Goal: Task Accomplishment & Management: Use online tool/utility

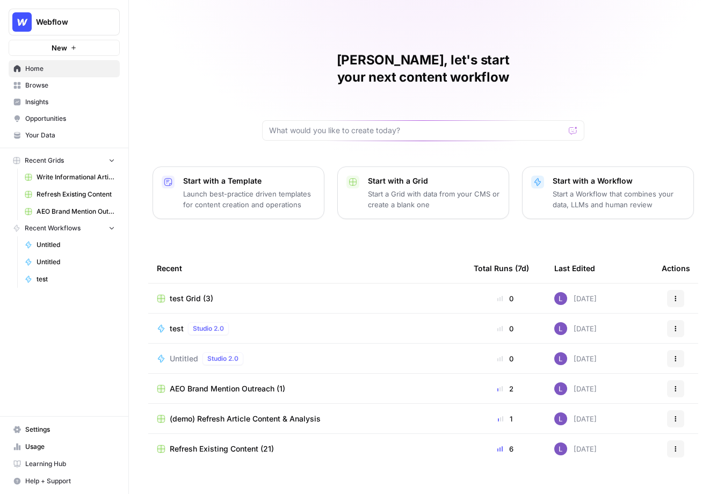
click at [164, 50] on div "[PERSON_NAME], let's start your next content workflow Start with a Template Lau…" at bounding box center [423, 255] width 588 height 511
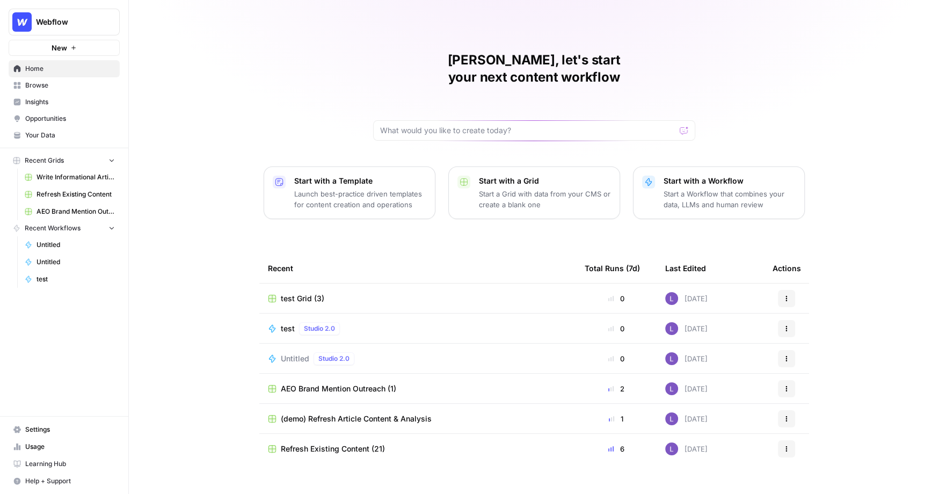
click at [49, 129] on link "Your Data" at bounding box center [64, 135] width 111 height 17
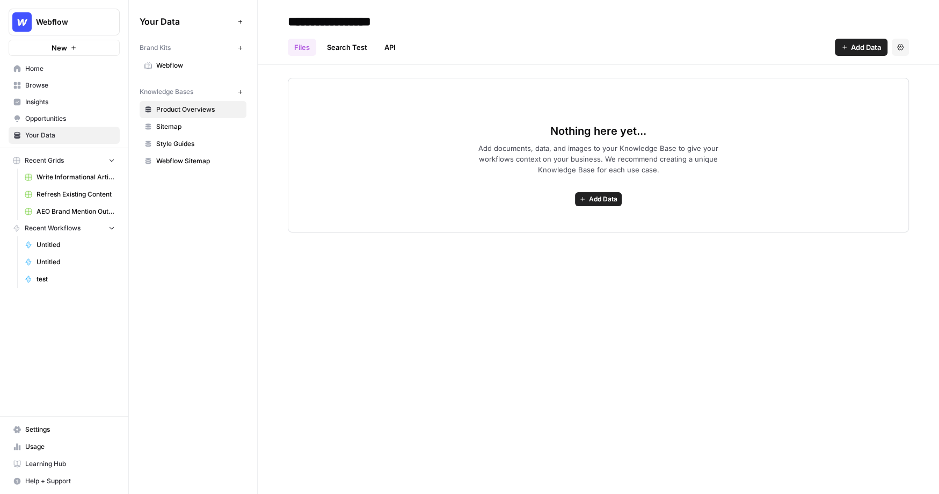
click at [184, 70] on span "Webflow" at bounding box center [198, 66] width 85 height 10
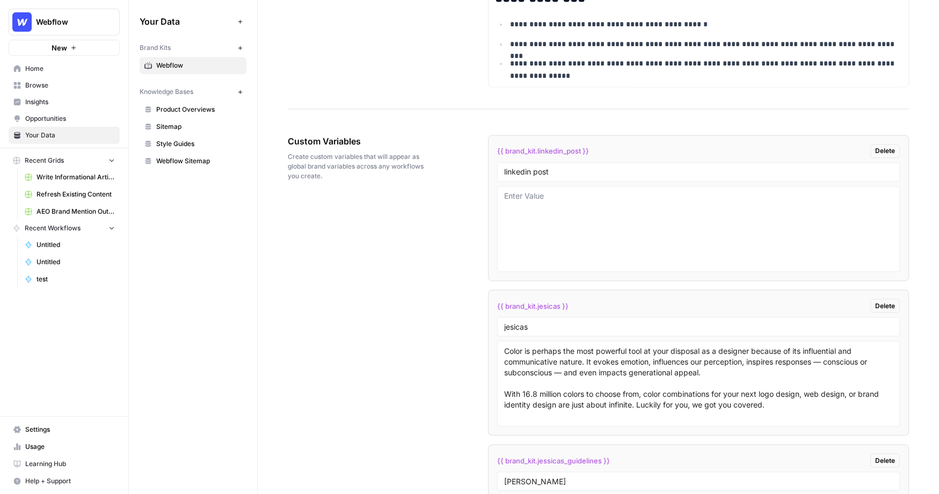
scroll to position [1628, 0]
click at [194, 109] on span "Product Overviews" at bounding box center [198, 110] width 85 height 10
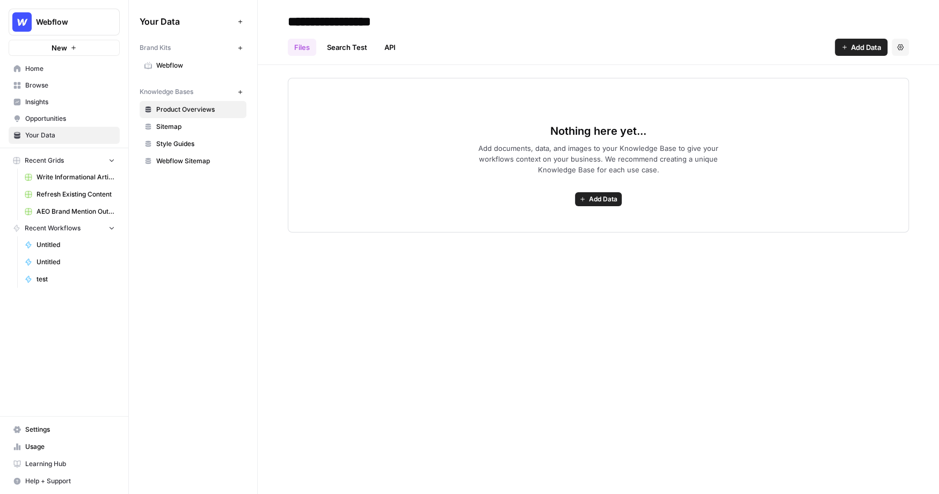
click at [603, 192] on button "Add Data" at bounding box center [598, 199] width 47 height 14
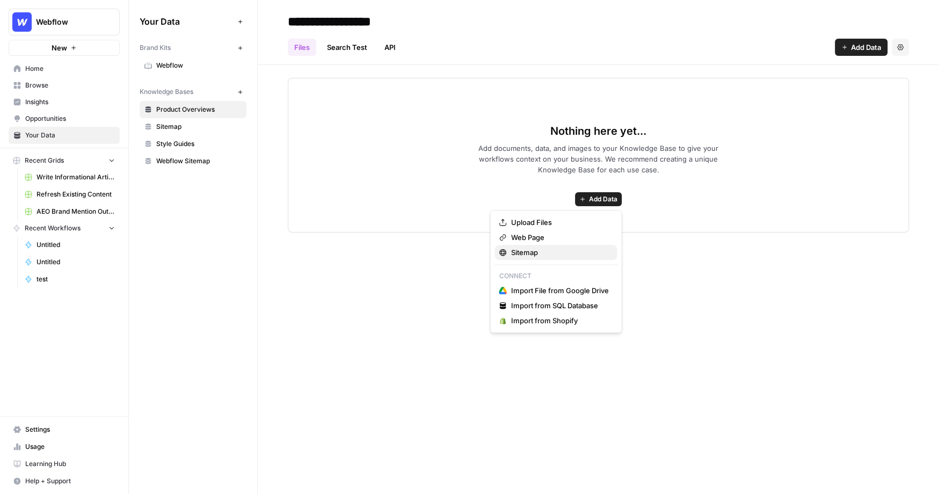
click at [558, 258] on button "Sitemap" at bounding box center [556, 252] width 122 height 15
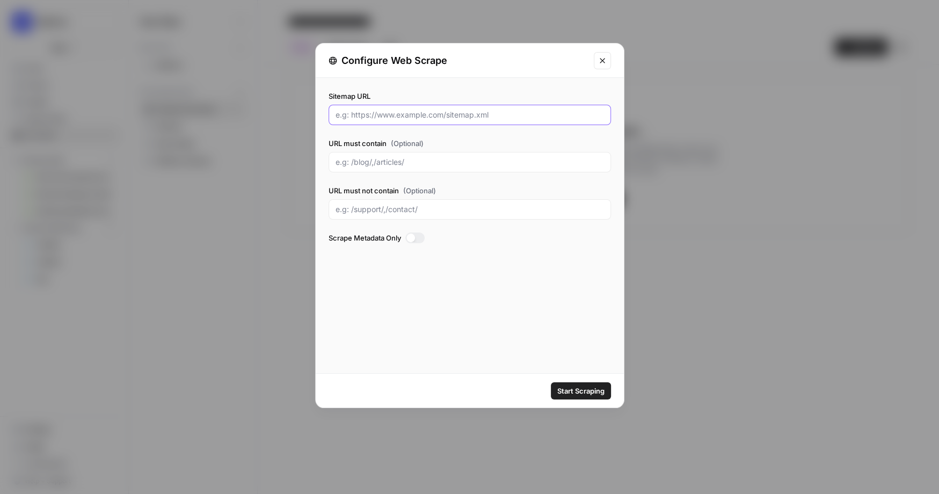
click at [416, 113] on input "Sitemap URL" at bounding box center [470, 115] width 268 height 11
type input "oooooo"
drag, startPoint x: 397, startPoint y: 104, endPoint x: 349, endPoint y: 107, distance: 48.4
click at [350, 106] on div "Sitemap URL oooooo" at bounding box center [470, 108] width 282 height 34
click at [611, 57] on div "Configure Web Scrape" at bounding box center [470, 60] width 308 height 34
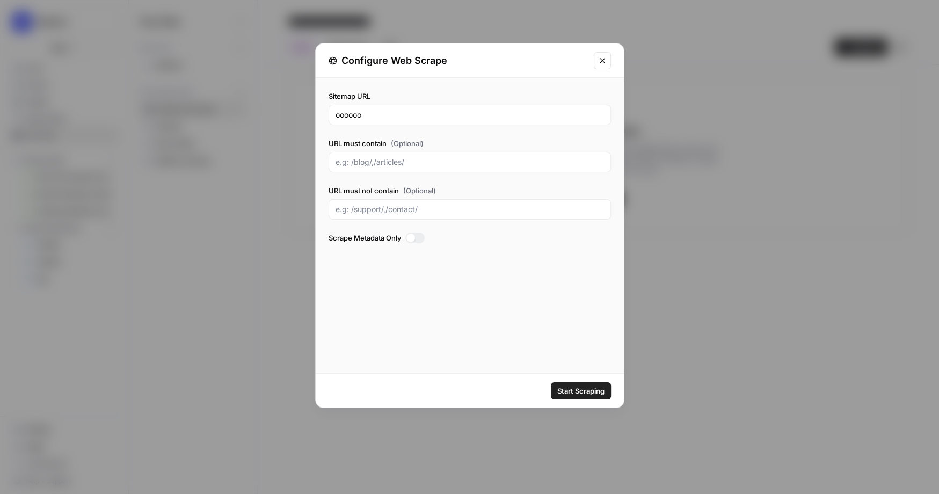
click at [603, 59] on icon "Close modal" at bounding box center [602, 60] width 5 height 5
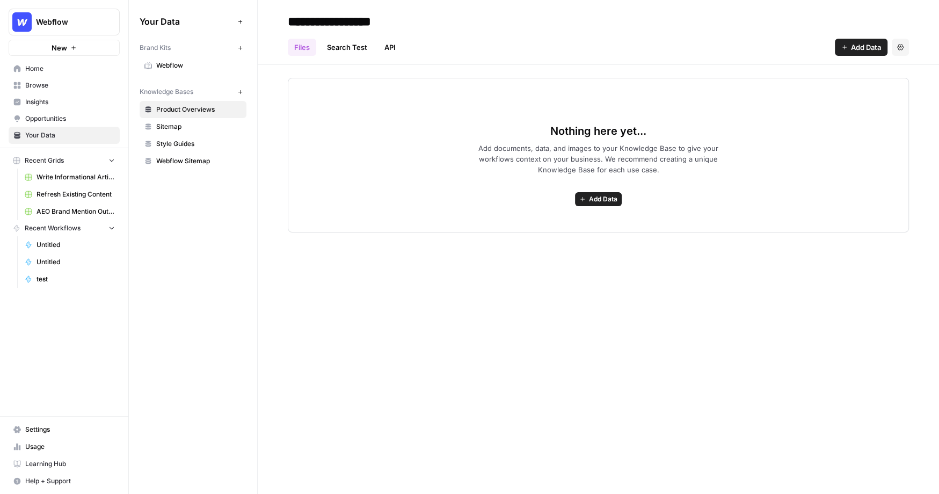
click at [60, 105] on span "Insights" at bounding box center [70, 102] width 90 height 10
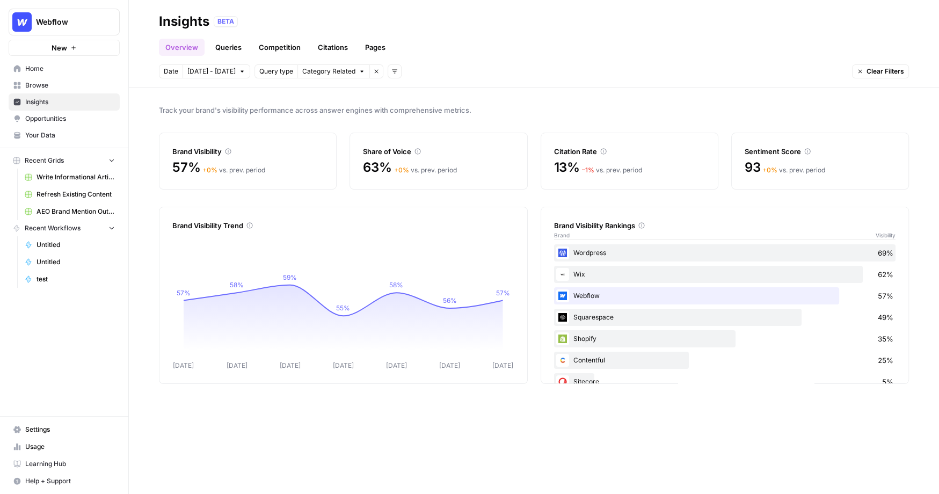
click at [229, 52] on link "Queries" at bounding box center [228, 47] width 39 height 17
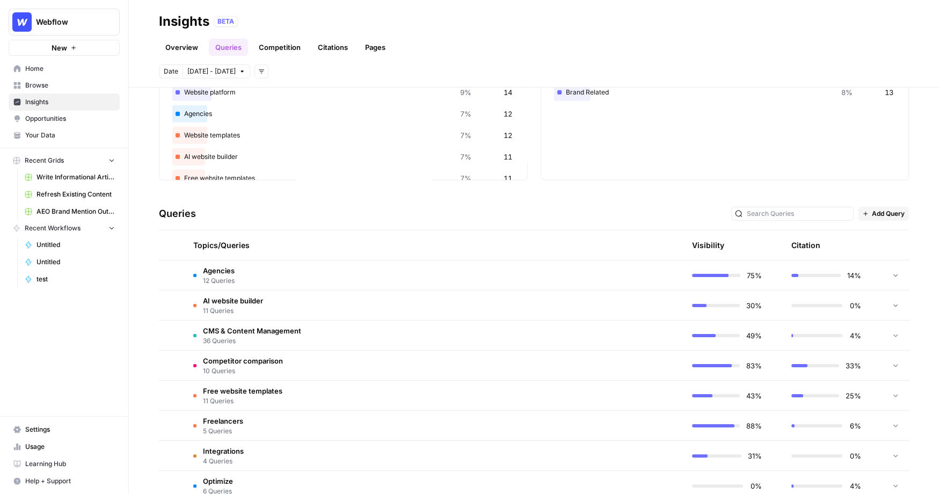
scroll to position [132, 0]
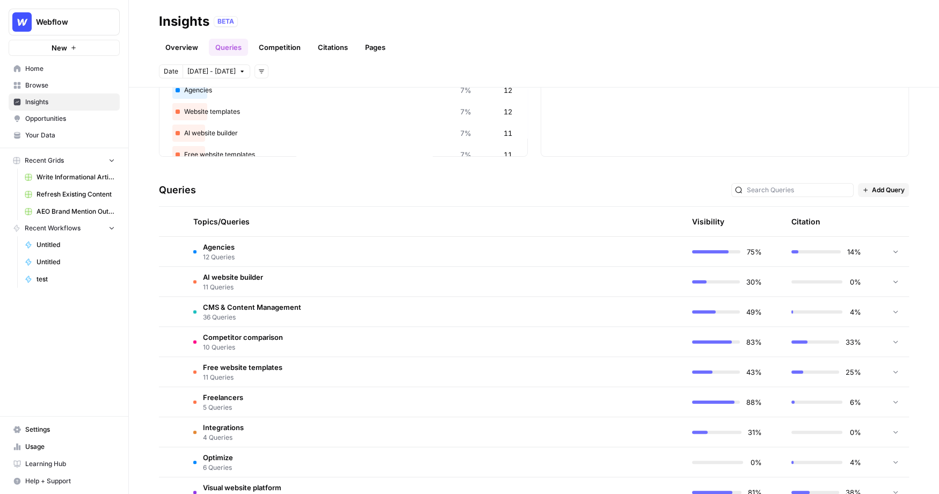
click at [251, 247] on td "Agencies 12 Queries" at bounding box center [383, 252] width 397 height 30
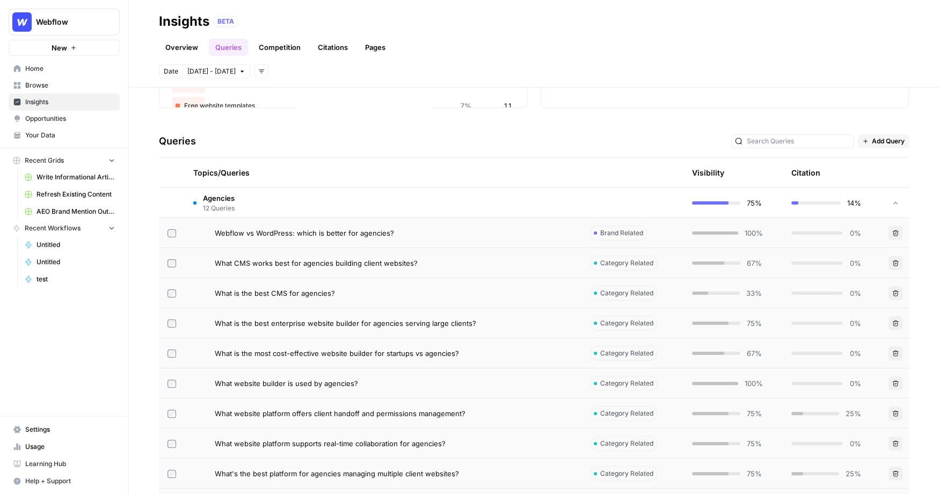
scroll to position [181, 0]
click at [528, 230] on div "Webflow vs WordPress: which is better for agencies?" at bounding box center [394, 232] width 358 height 11
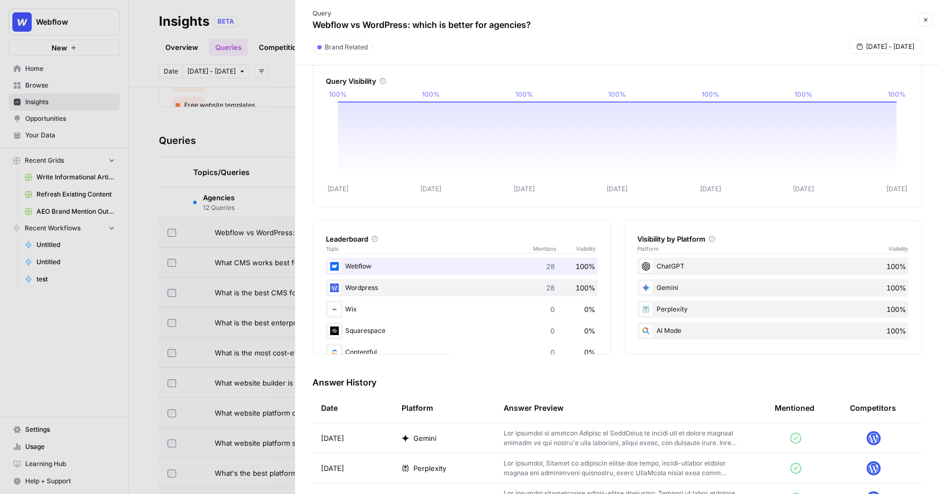
scroll to position [26, 0]
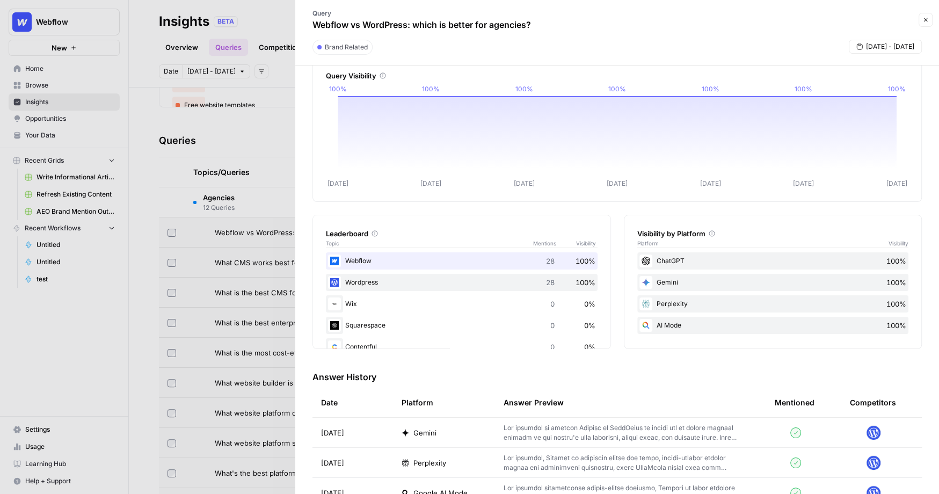
click at [513, 435] on p at bounding box center [622, 432] width 237 height 19
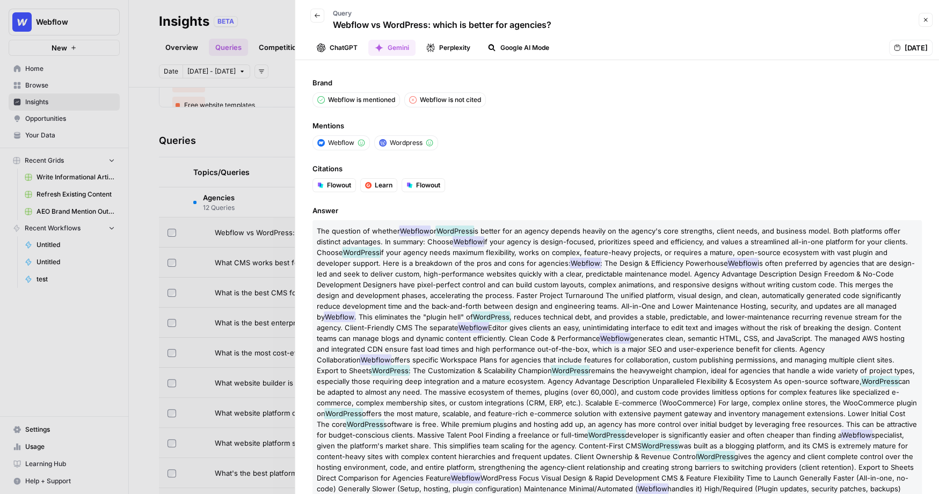
click at [526, 250] on span "if your agency needs maximum flexibility, works on complex, feature-heavy proje…" at bounding box center [602, 257] width 571 height 19
drag, startPoint x: 334, startPoint y: 23, endPoint x: 582, endPoint y: 23, distance: 247.6
click at [581, 23] on div "Back Query Webflow vs WordPress: which is better for agencies?" at bounding box center [609, 19] width 614 height 31
click at [545, 244] on p "The question of whether Webflow or WordPress is better for an agency depends he…" at bounding box center [617, 381] width 609 height 322
click at [515, 196] on div "Brand Webflow is mentioned Webflow is not cited Mentions Webflow Wordpress Cita…" at bounding box center [617, 277] width 644 height 434
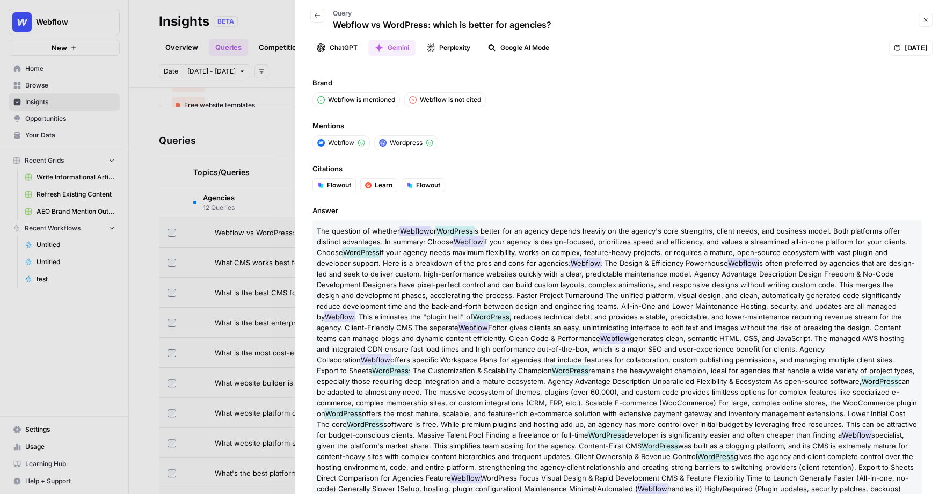
click at [338, 48] on button "ChatGPT" at bounding box center [337, 48] width 54 height 16
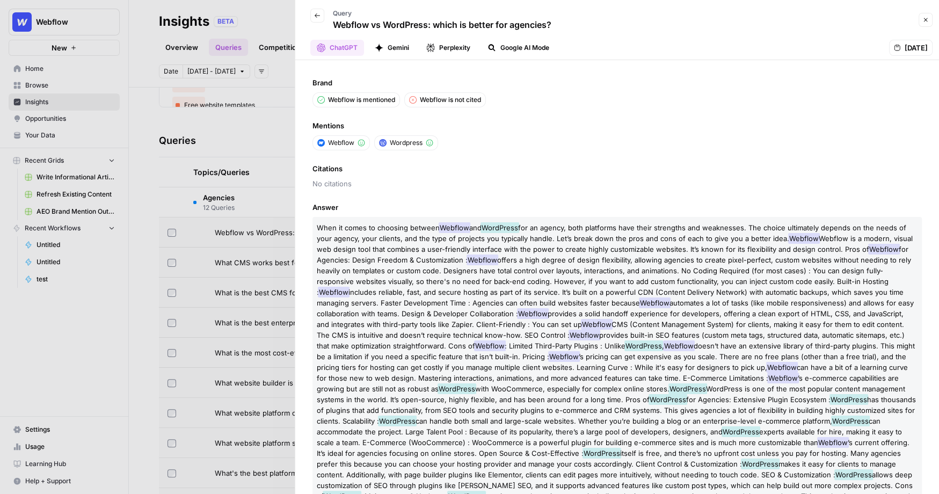
click at [502, 52] on button "Google AI Mode" at bounding box center [518, 48] width 75 height 16
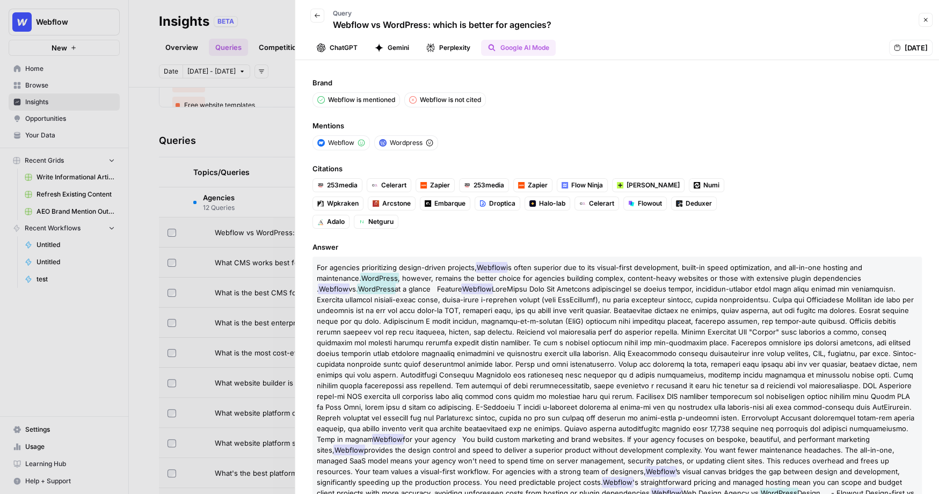
click at [645, 22] on icon "button" at bounding box center [926, 20] width 6 height 6
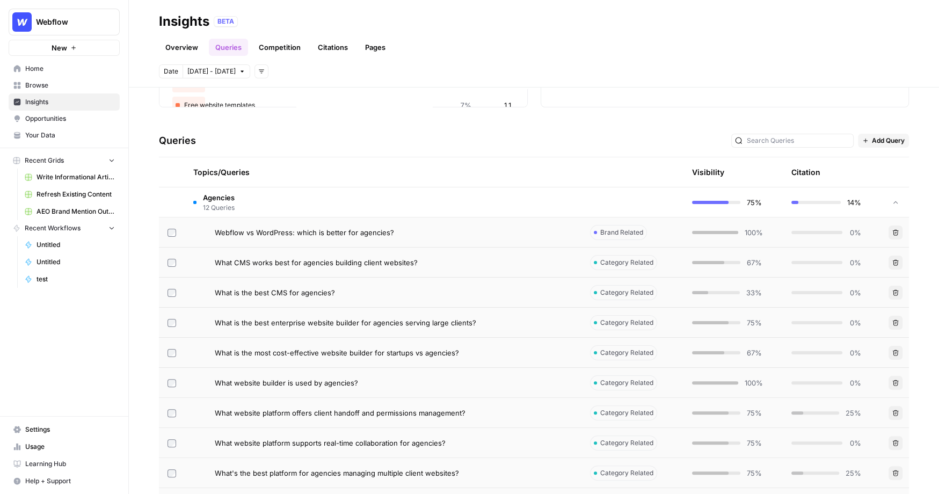
click at [369, 205] on td "Agencies 12 Queries" at bounding box center [383, 202] width 397 height 30
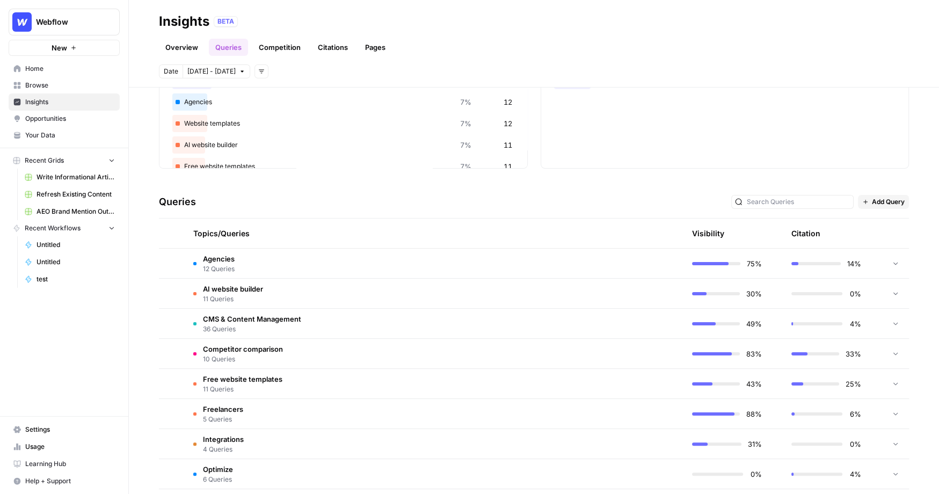
scroll to position [137, 0]
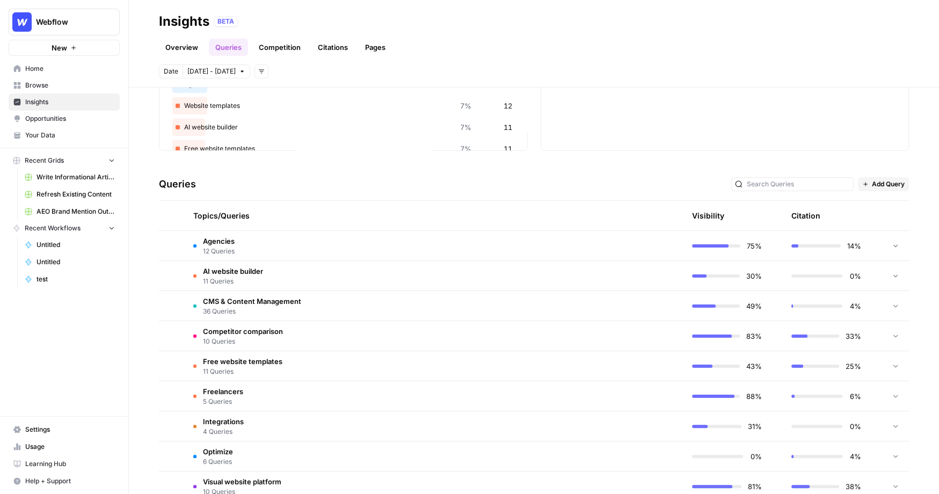
click at [287, 52] on link "Competition" at bounding box center [279, 47] width 55 height 17
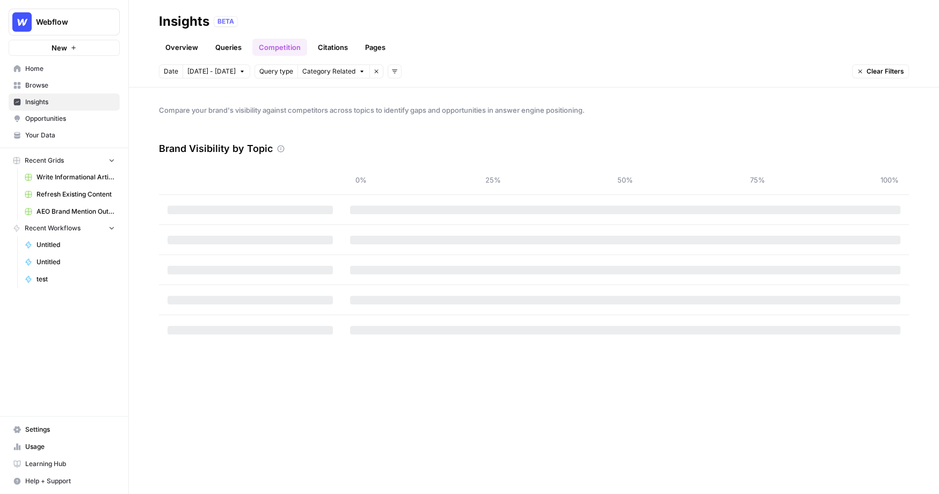
click at [322, 48] on link "Citations" at bounding box center [332, 47] width 43 height 17
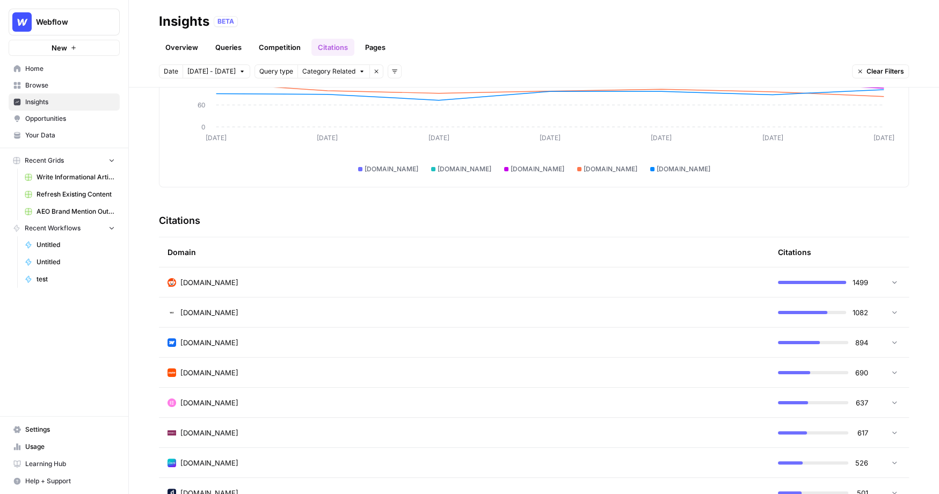
scroll to position [144, 0]
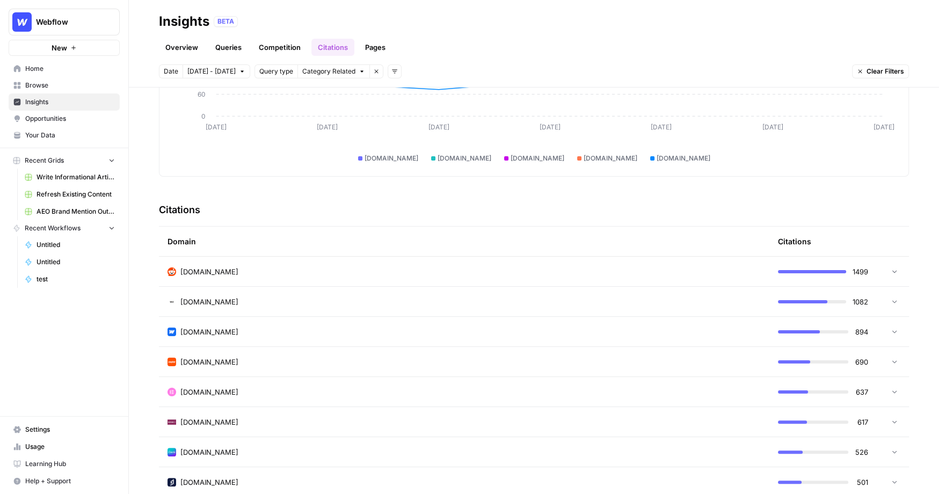
click at [375, 182] on div "Discover which domains are most frequently cited in answer engine responses to …" at bounding box center [534, 291] width 810 height 407
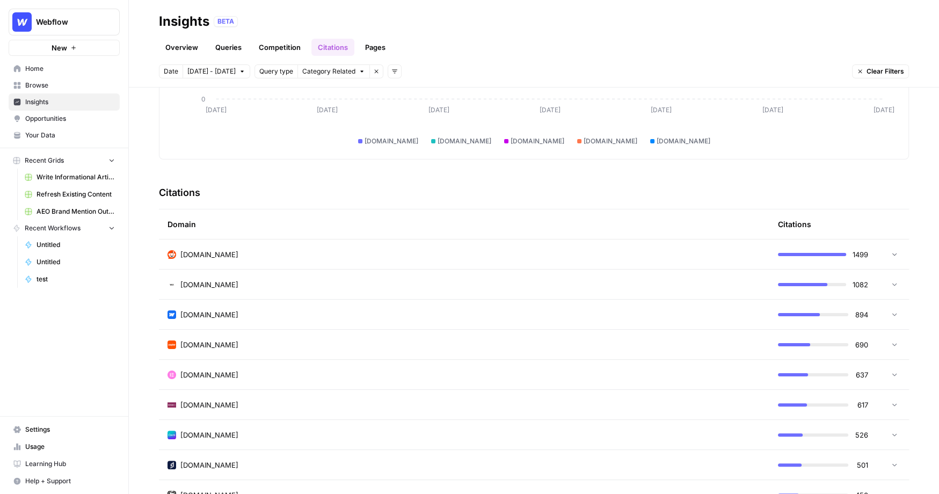
scroll to position [167, 0]
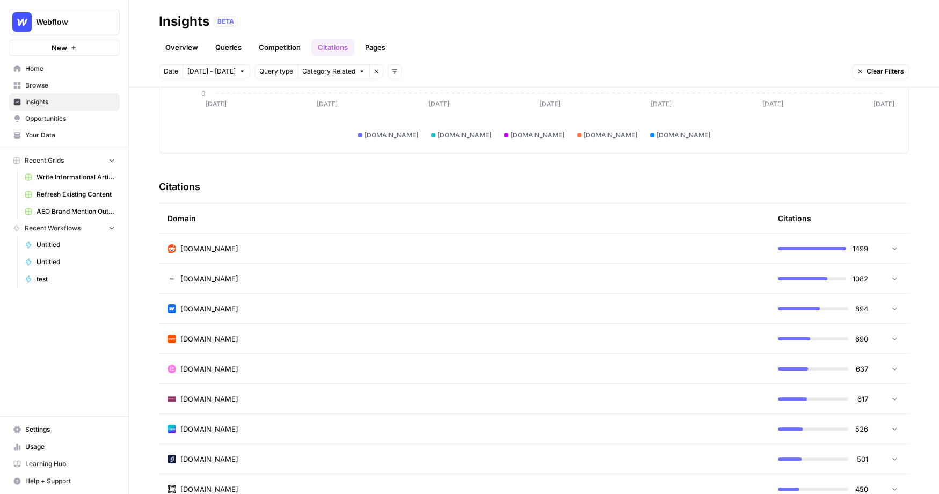
click at [227, 248] on div "reddit.com" at bounding box center [464, 248] width 593 height 11
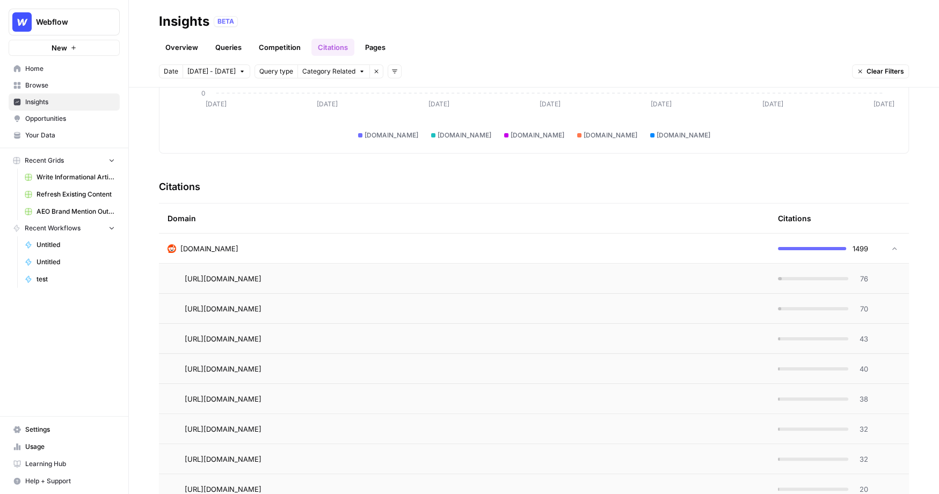
click at [645, 282] on span "76" at bounding box center [861, 278] width 13 height 11
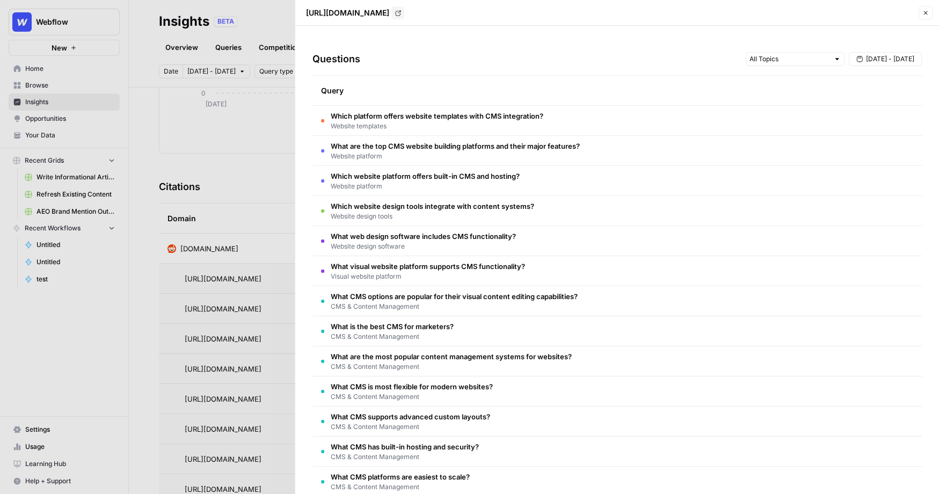
click at [645, 19] on header "https://www.reddit.com/r/Frontend/comments/158i5pi/what_cms_would_you_pick_for_…" at bounding box center [617, 13] width 644 height 26
click at [645, 14] on icon "button" at bounding box center [926, 13] width 6 height 6
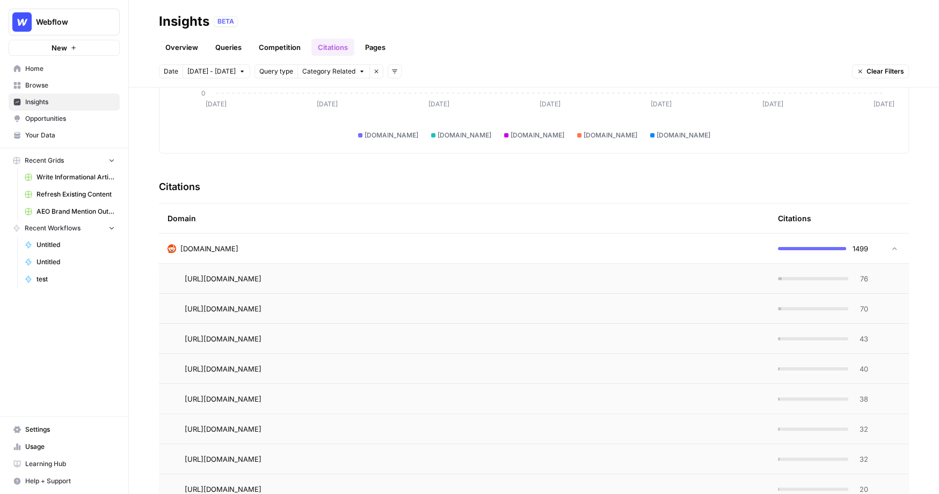
click at [380, 44] on link "Pages" at bounding box center [375, 47] width 33 height 17
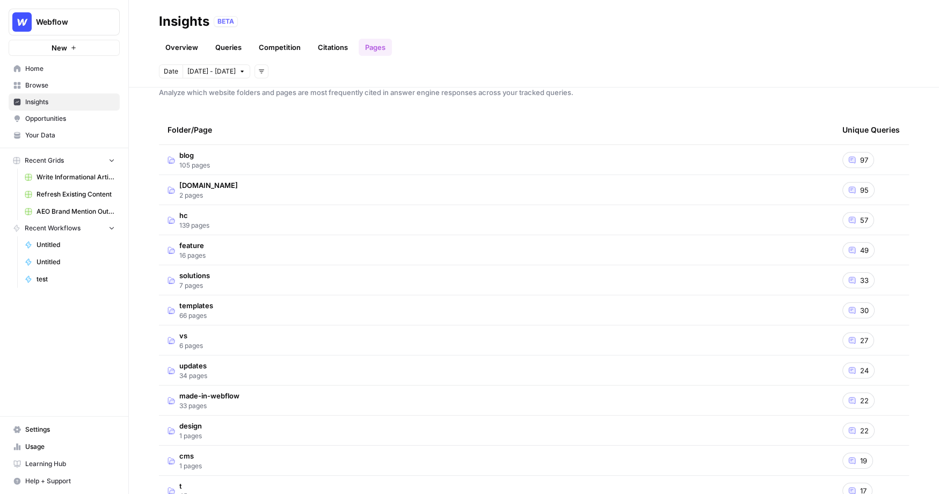
scroll to position [17, 0]
click at [230, 163] on td "blog 105 pages" at bounding box center [496, 161] width 675 height 30
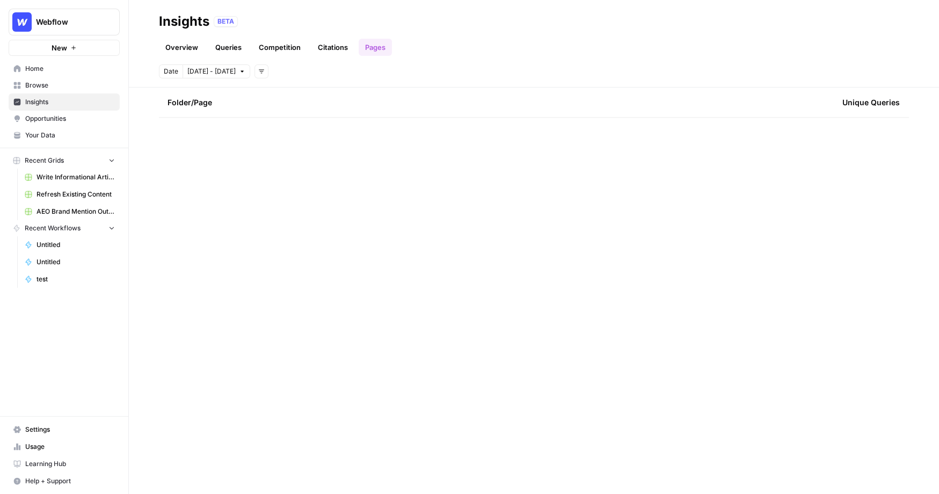
scroll to position [0, 0]
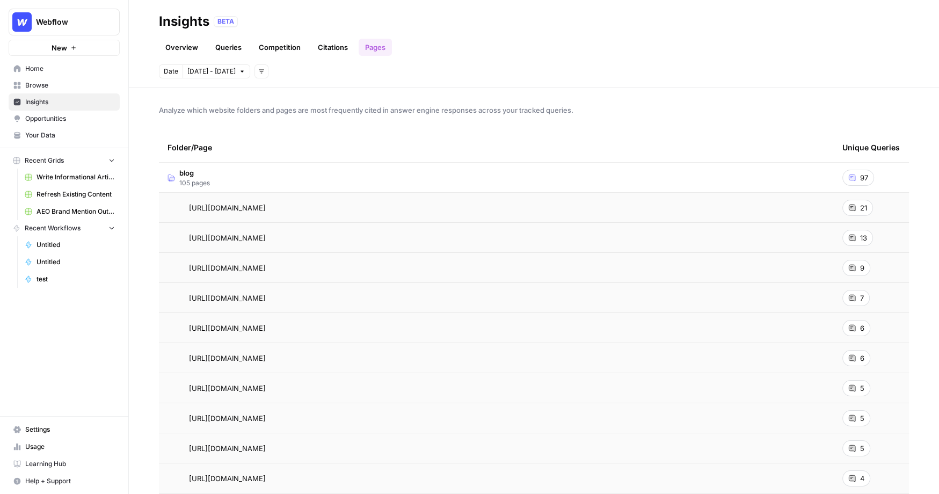
click at [645, 208] on div "21" at bounding box center [858, 208] width 31 height 16
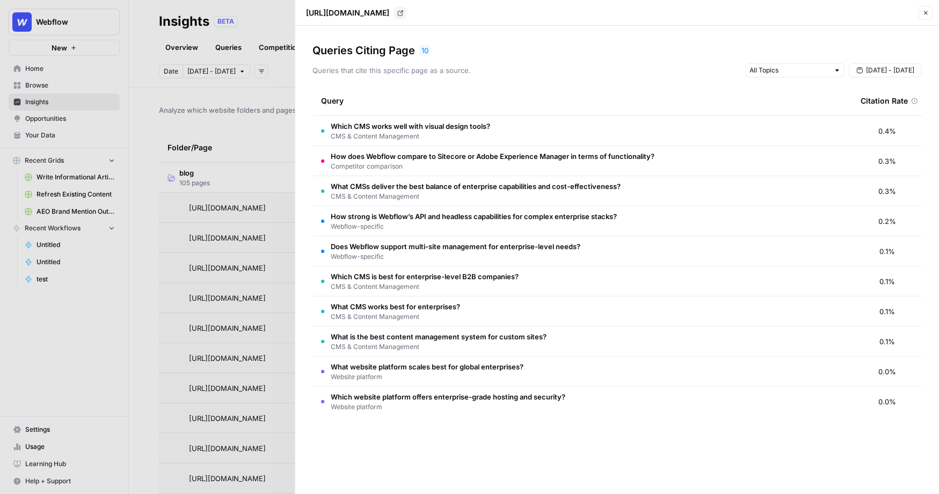
click at [645, 15] on icon "button" at bounding box center [926, 13] width 6 height 6
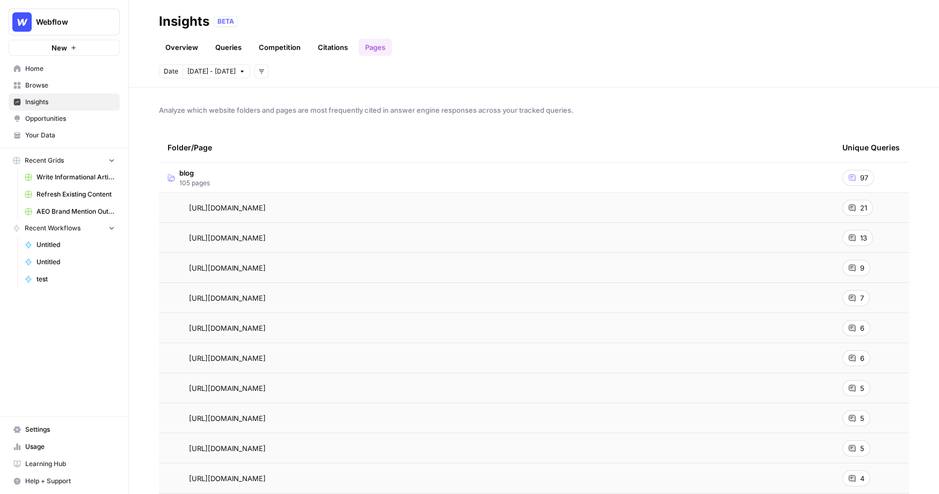
click at [280, 176] on td "blog 105 pages" at bounding box center [496, 178] width 675 height 30
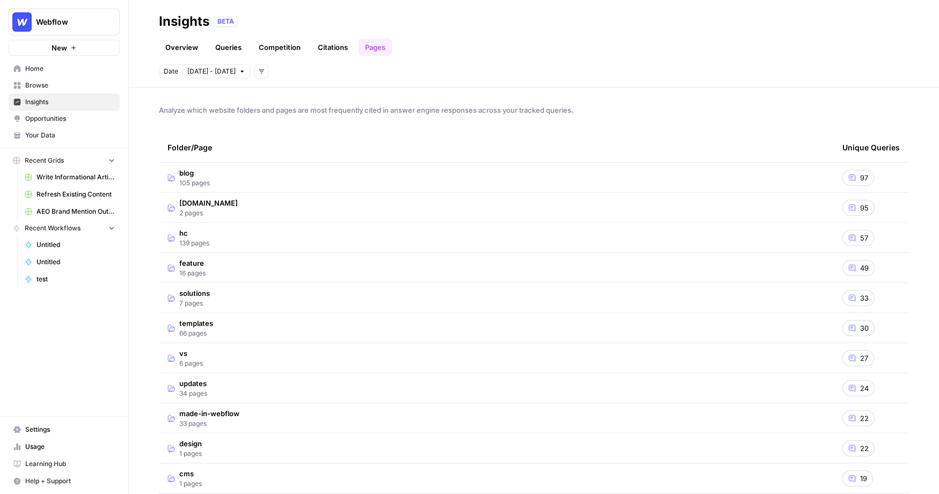
scroll to position [24, 0]
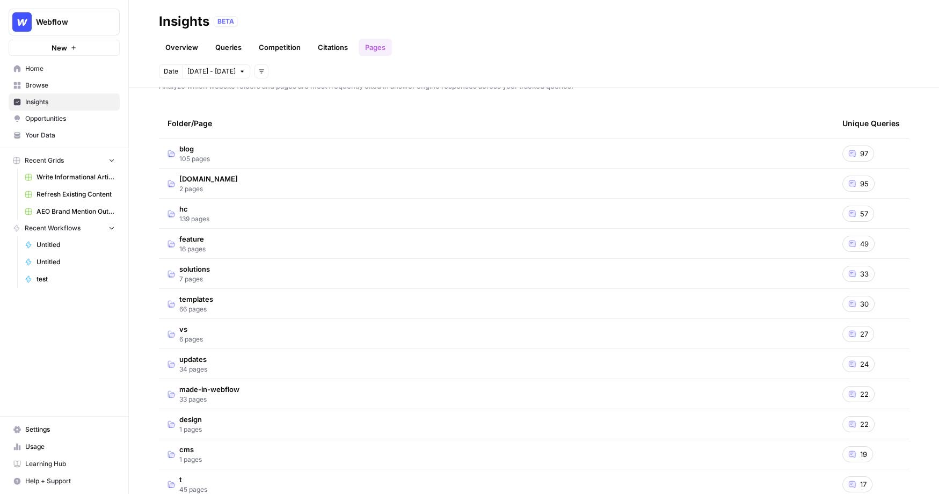
click at [58, 117] on span "Opportunities" at bounding box center [70, 119] width 90 height 10
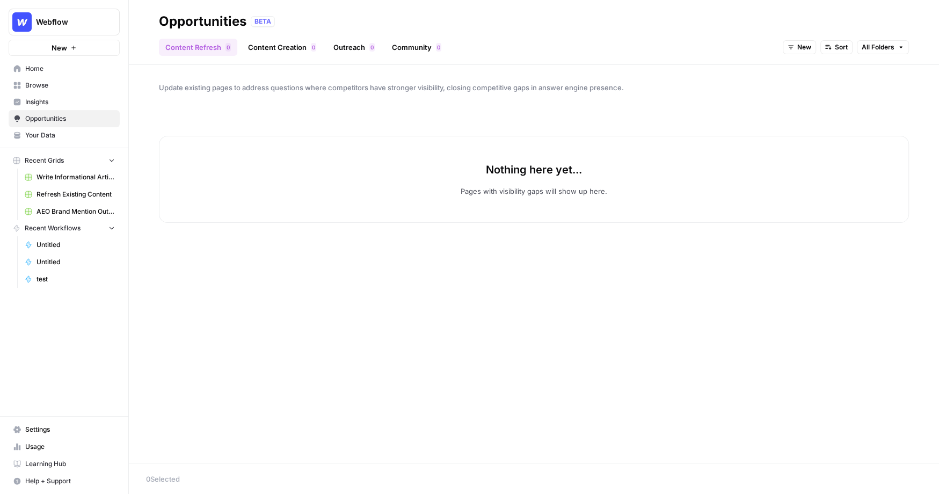
click at [645, 35] on div "Content Refresh 0 Content Creation 0 Outreach 0 Community 0 New Sort All Folders" at bounding box center [534, 43] width 750 height 26
click at [645, 47] on span "New" at bounding box center [804, 47] width 14 height 10
click at [645, 70] on span "All Opportunities" at bounding box center [820, 71] width 55 height 11
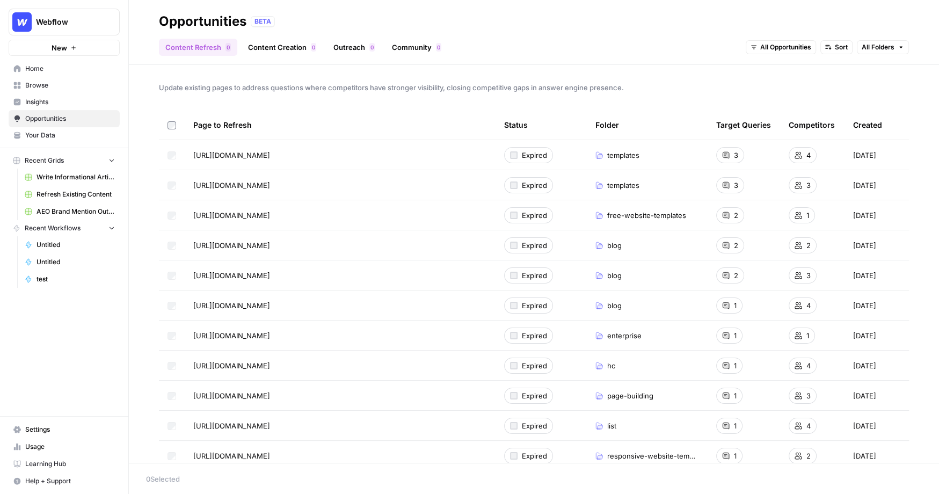
click at [46, 85] on span "Browse" at bounding box center [70, 86] width 90 height 10
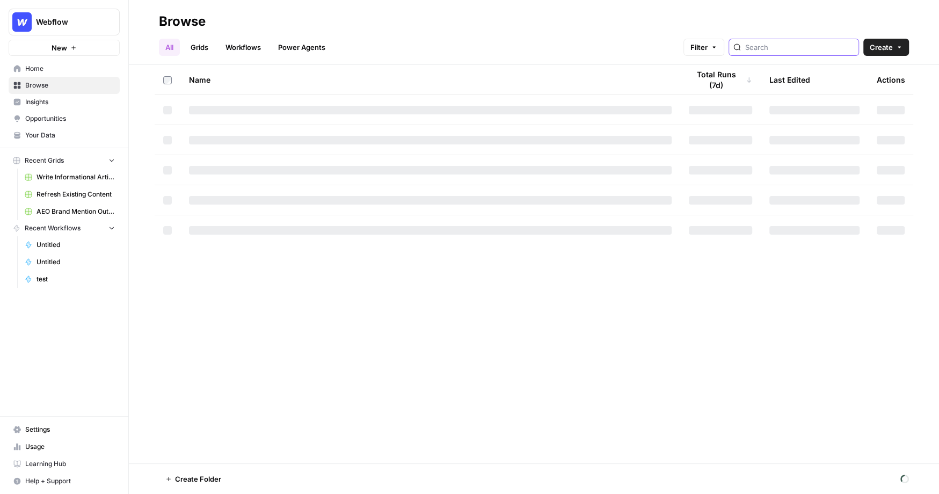
click at [645, 47] on input "search" at bounding box center [799, 47] width 109 height 11
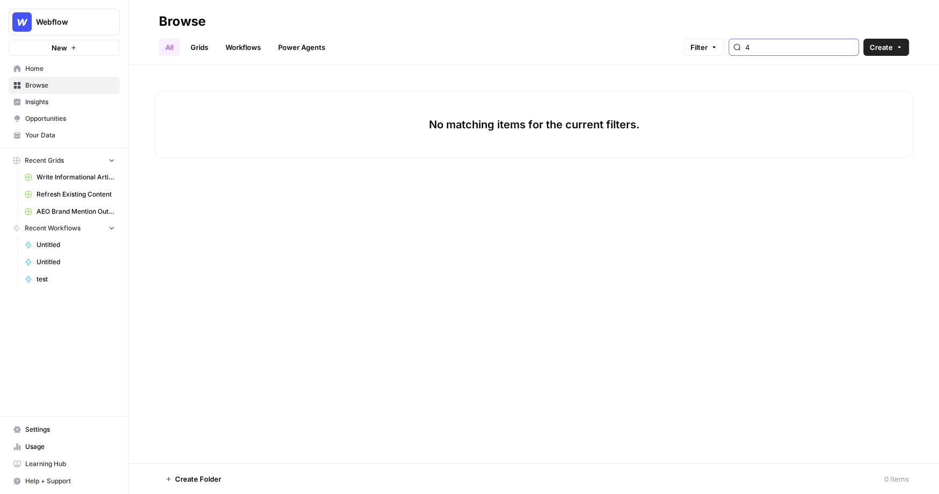
type input "4"
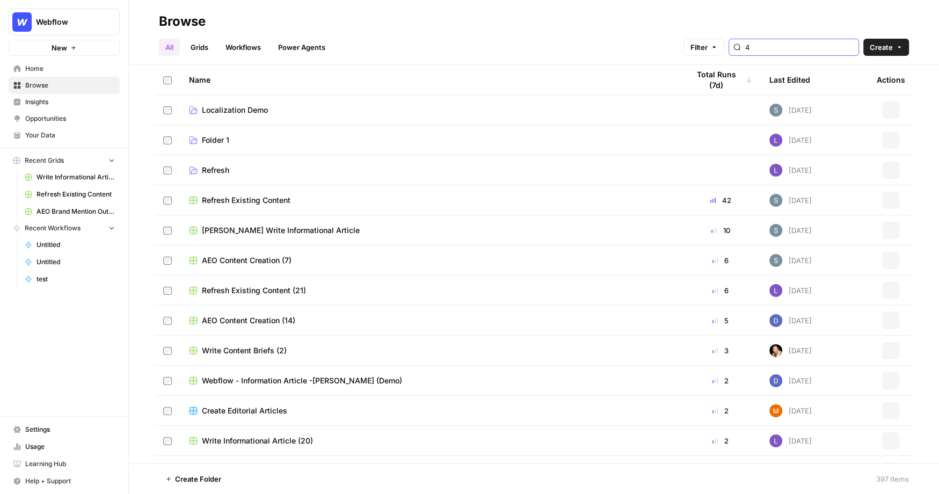
type input "4"
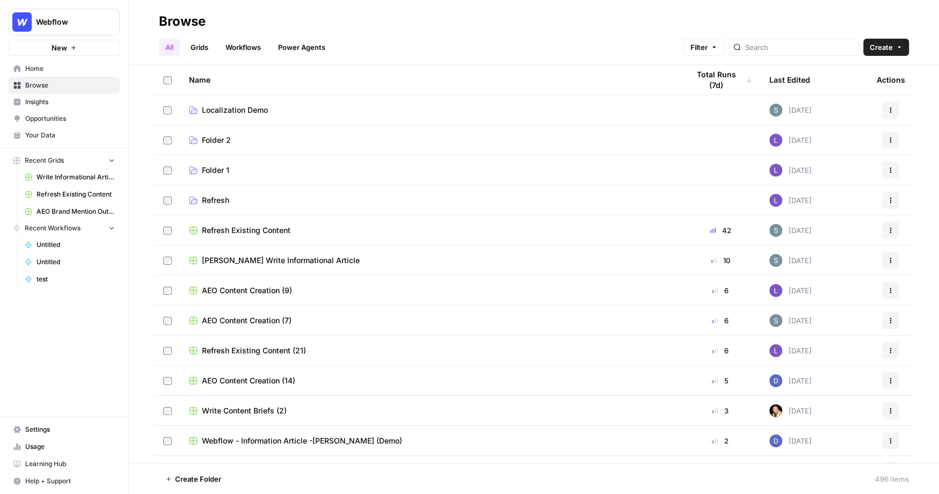
click at [241, 223] on td "Refresh Existing Content" at bounding box center [430, 230] width 500 height 30
click at [251, 230] on span "Refresh Existing Content" at bounding box center [246, 230] width 89 height 11
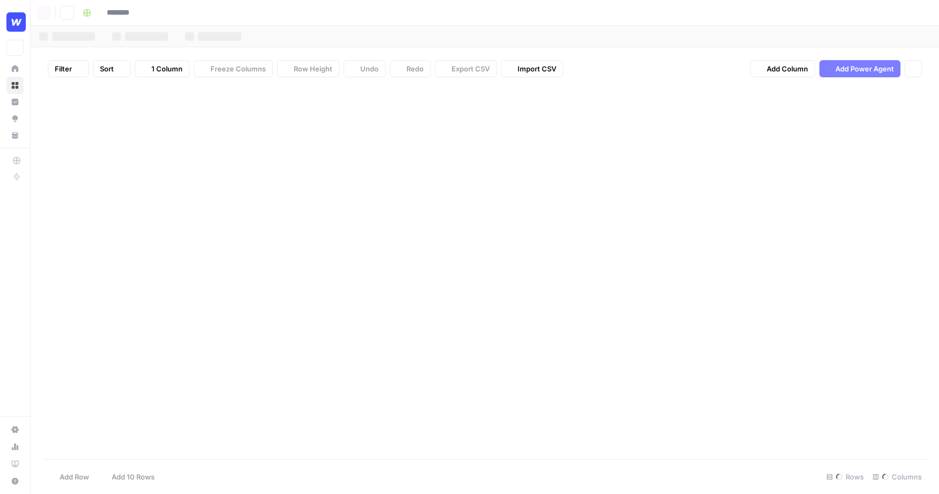
type input "**********"
click at [645, 61] on button "Add Power Agent" at bounding box center [859, 68] width 81 height 17
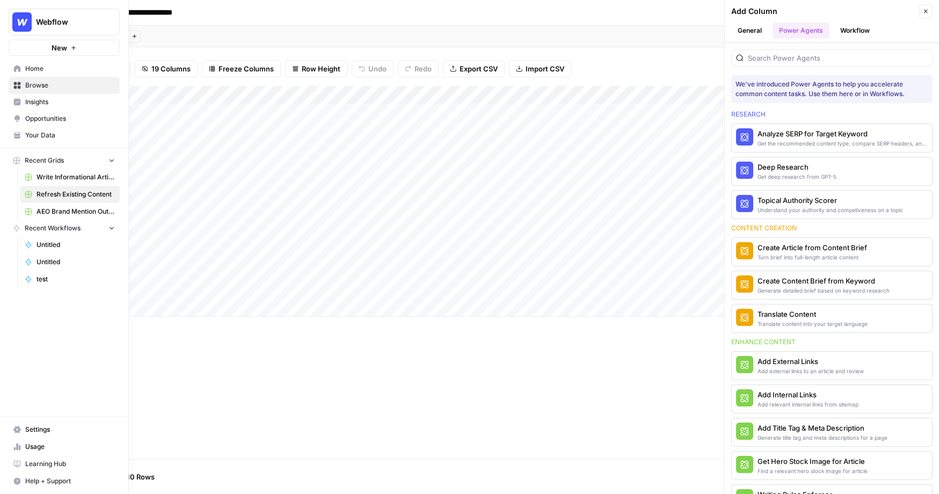
drag, startPoint x: 49, startPoint y: 120, endPoint x: 40, endPoint y: 123, distance: 9.5
click at [49, 120] on span "Opportunities" at bounding box center [70, 119] width 90 height 10
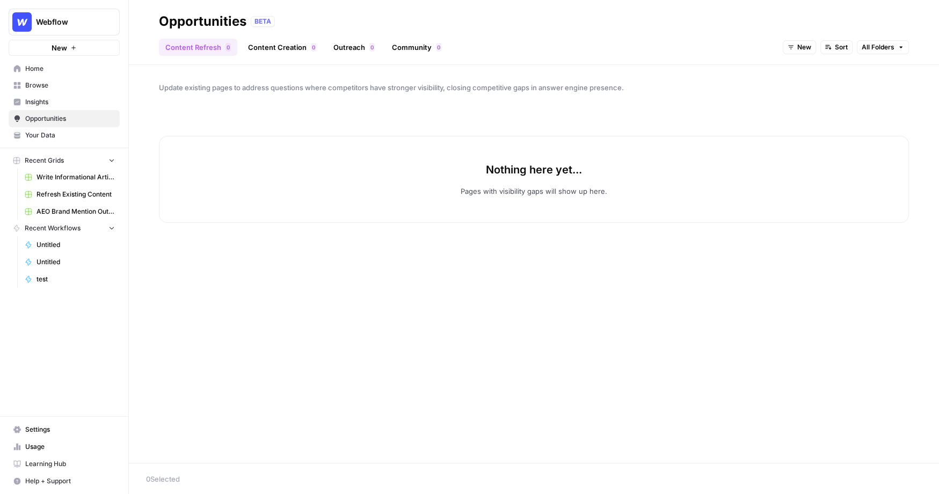
click at [271, 42] on link "Content Creation 0" at bounding box center [282, 47] width 81 height 17
click at [645, 49] on span "New" at bounding box center [861, 47] width 14 height 10
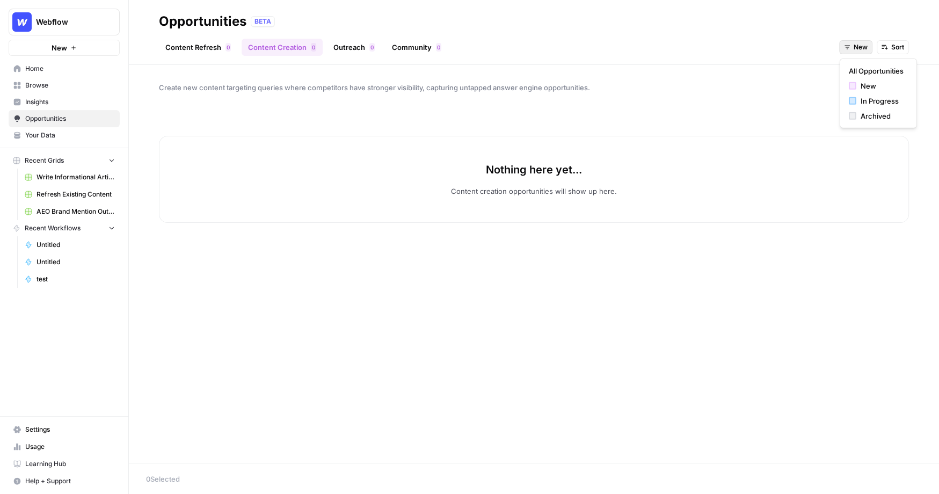
click at [645, 69] on span "All Opportunities" at bounding box center [876, 71] width 55 height 11
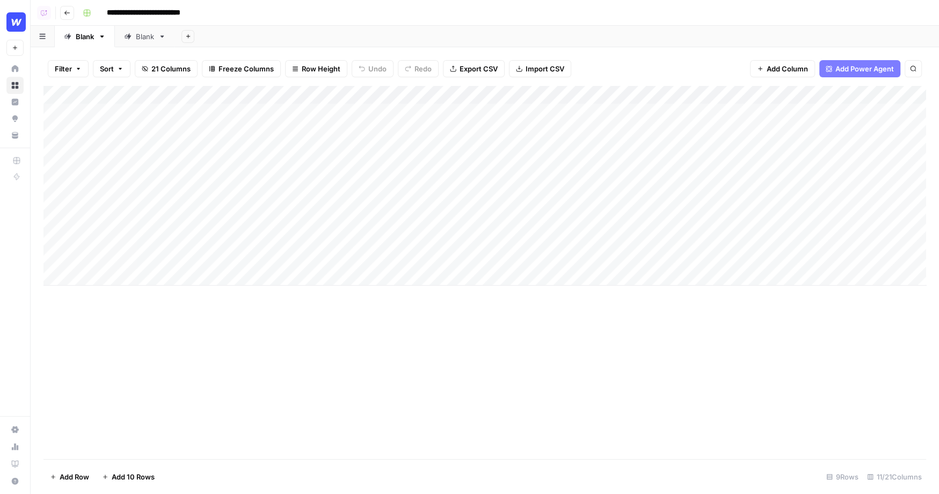
scroll to position [0, 1]
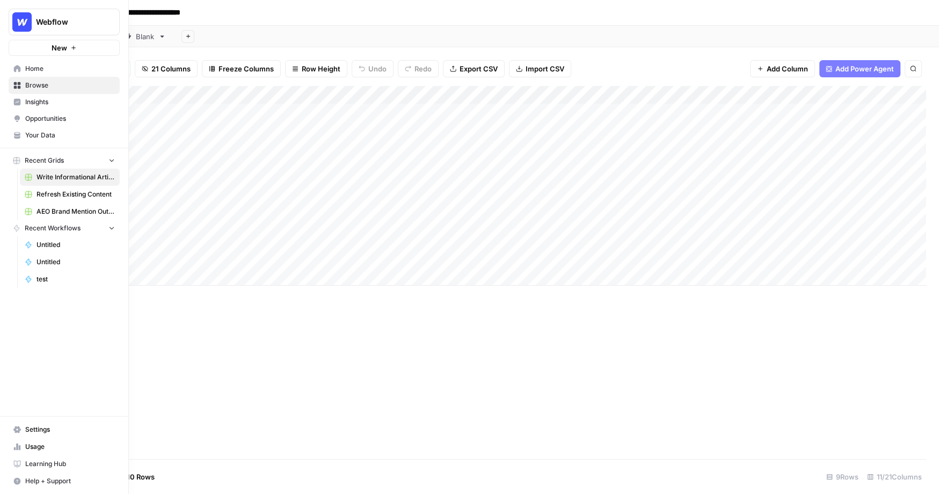
click at [40, 114] on span "Opportunities" at bounding box center [70, 119] width 90 height 10
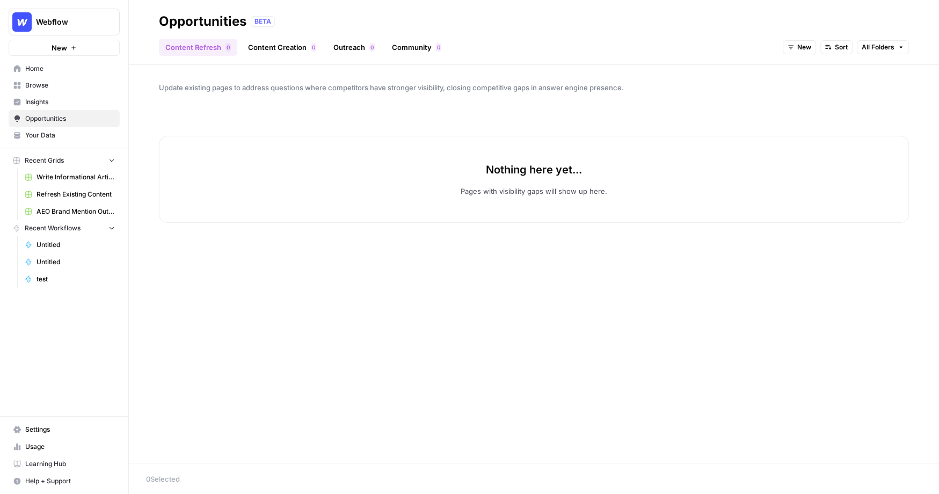
click at [357, 41] on link "Outreach 0" at bounding box center [354, 47] width 54 height 17
click at [860, 43] on span "New" at bounding box center [861, 47] width 14 height 10
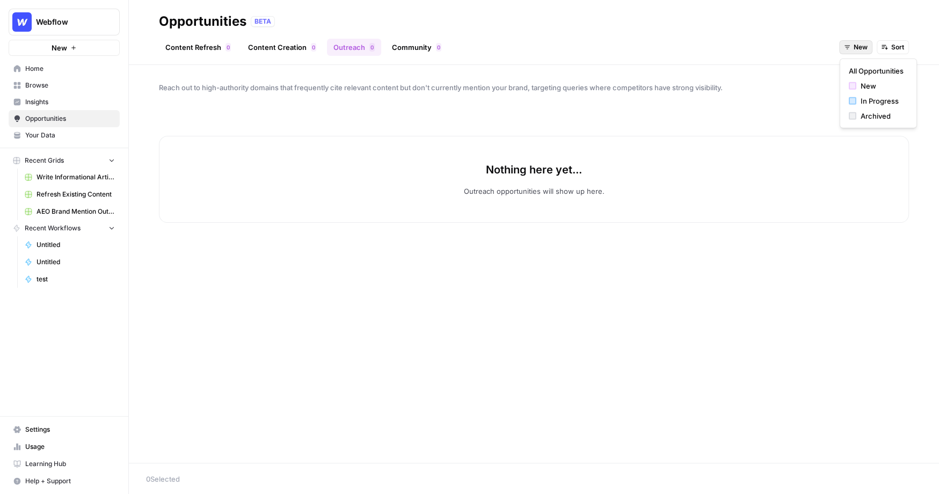
click at [852, 76] on button "All Opportunities" at bounding box center [879, 70] width 68 height 15
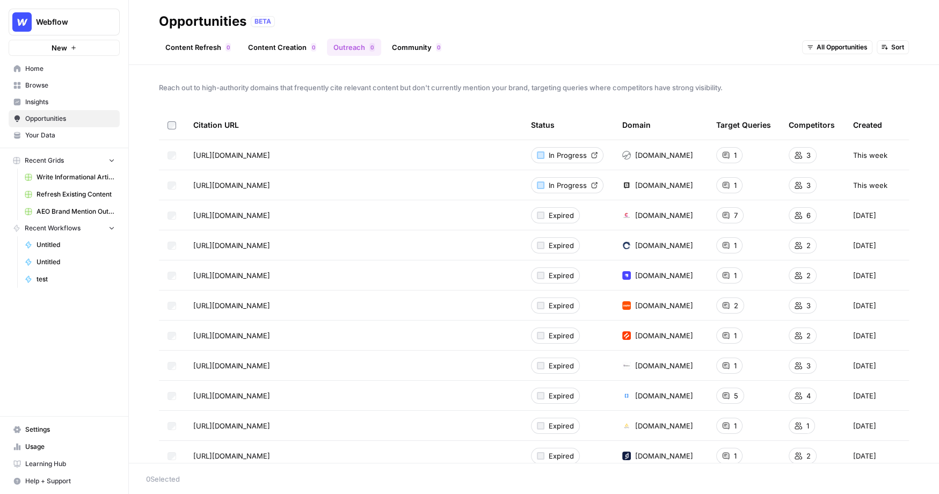
click at [52, 87] on span "Browse" at bounding box center [70, 86] width 90 height 10
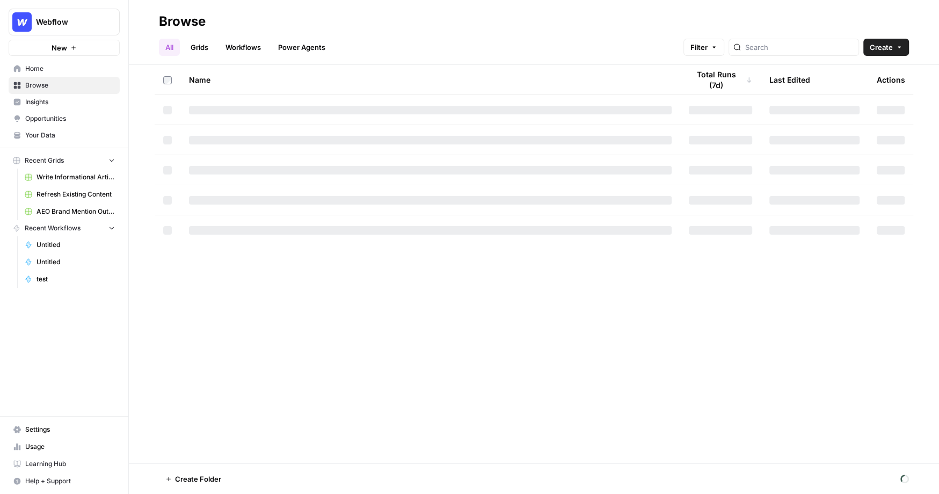
click at [821, 53] on div at bounding box center [794, 47] width 130 height 17
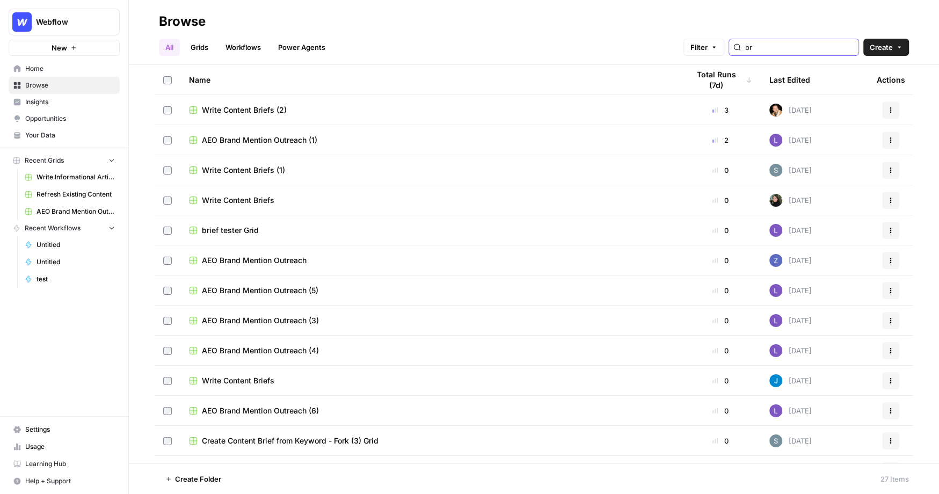
type input "br"
click at [293, 142] on span "AEO Brand Mention Outreach (1)" at bounding box center [259, 140] width 115 height 11
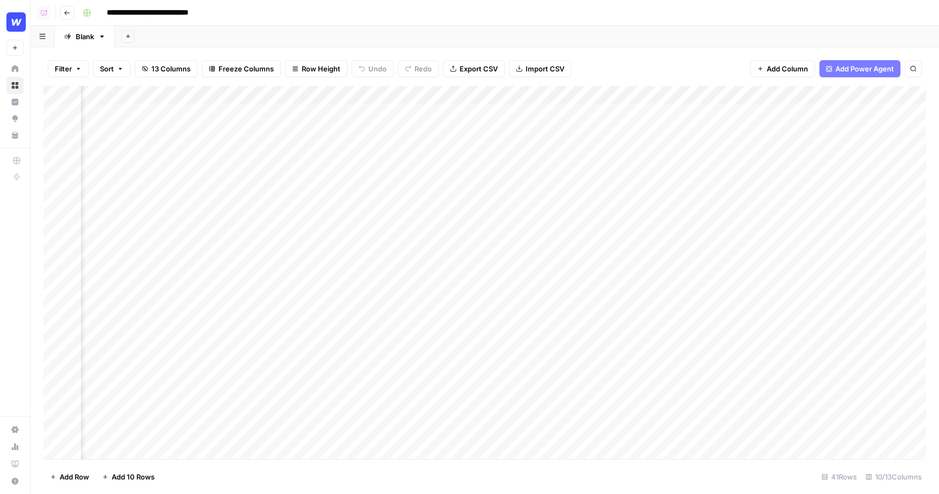
scroll to position [0, 85]
click at [604, 116] on div "Add Column" at bounding box center [484, 272] width 883 height 373
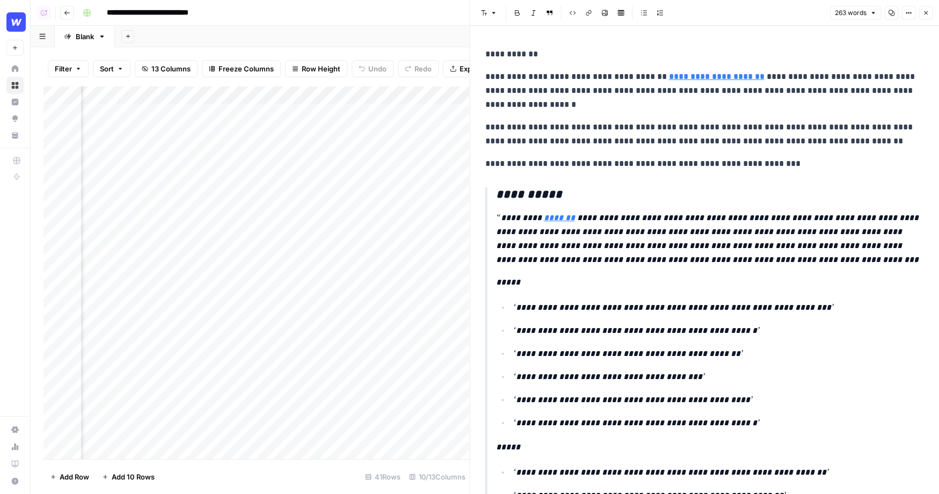
type input "https://webflow.com"
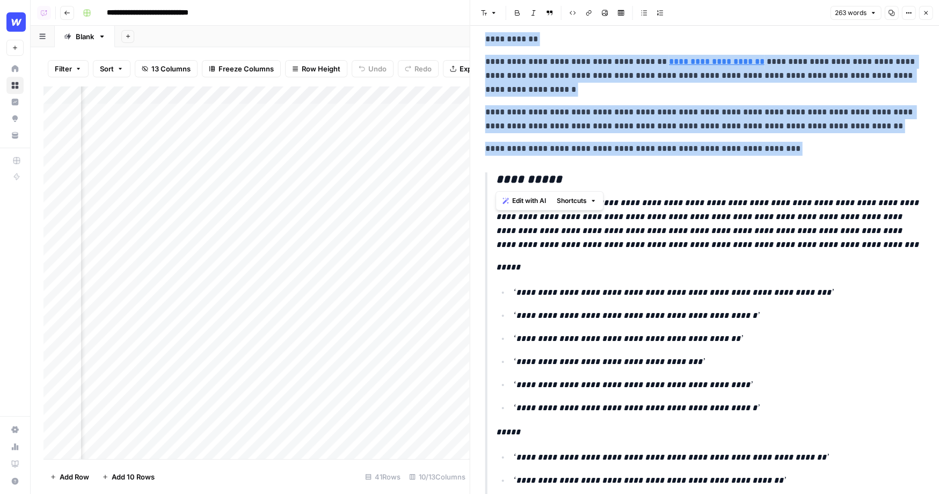
drag, startPoint x: 806, startPoint y: 162, endPoint x: 468, endPoint y: 35, distance: 360.9
click at [470, 35] on div "**********" at bounding box center [705, 247] width 470 height 494
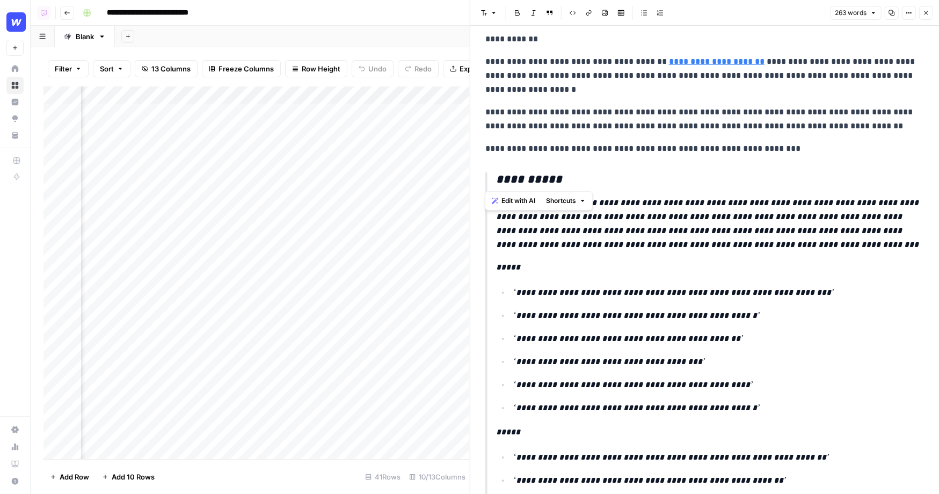
click at [731, 202] on p "**********" at bounding box center [710, 224] width 429 height 56
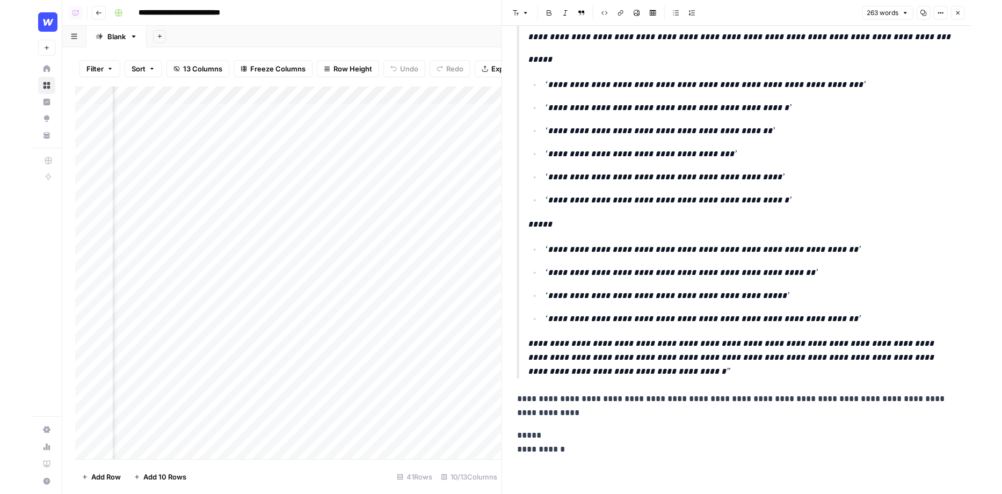
scroll to position [0, 0]
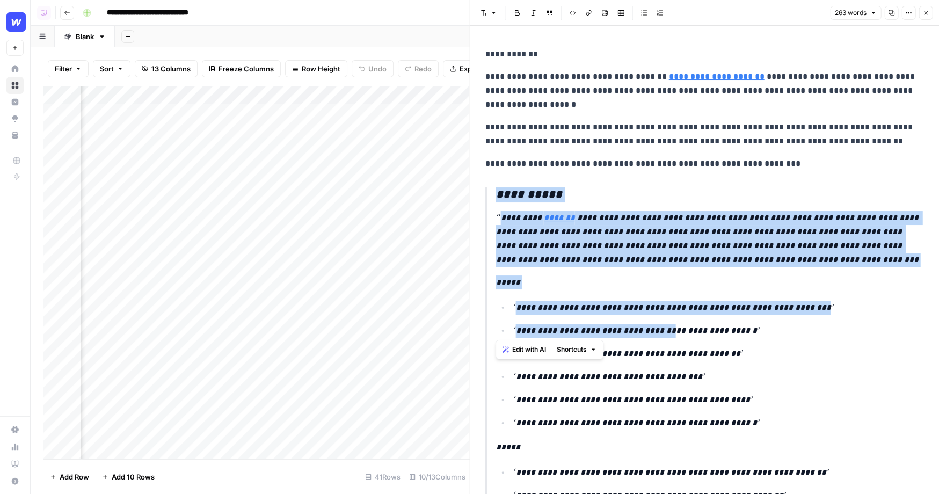
drag, startPoint x: 490, startPoint y: 194, endPoint x: 662, endPoint y: 331, distance: 219.0
click at [662, 331] on blockquote "**********" at bounding box center [704, 393] width 439 height 413
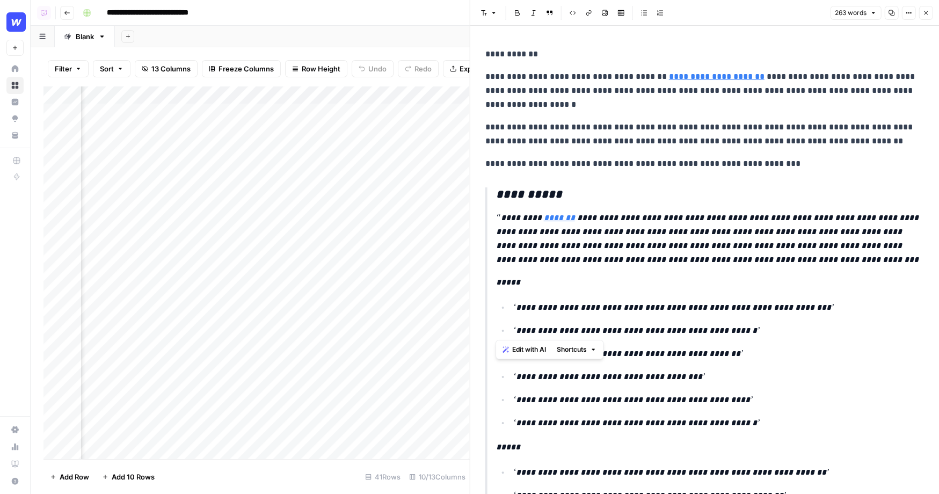
click at [767, 259] on p "**********" at bounding box center [710, 239] width 429 height 56
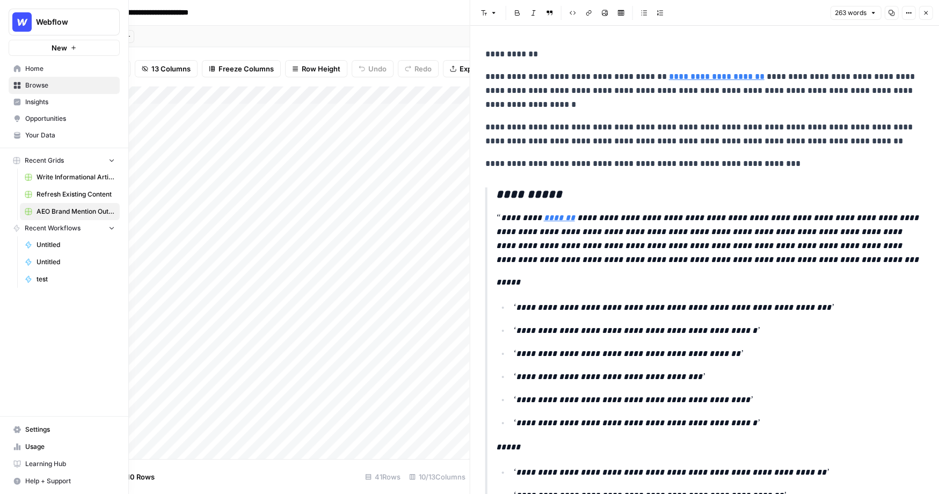
click at [62, 126] on link "Opportunities" at bounding box center [64, 118] width 111 height 17
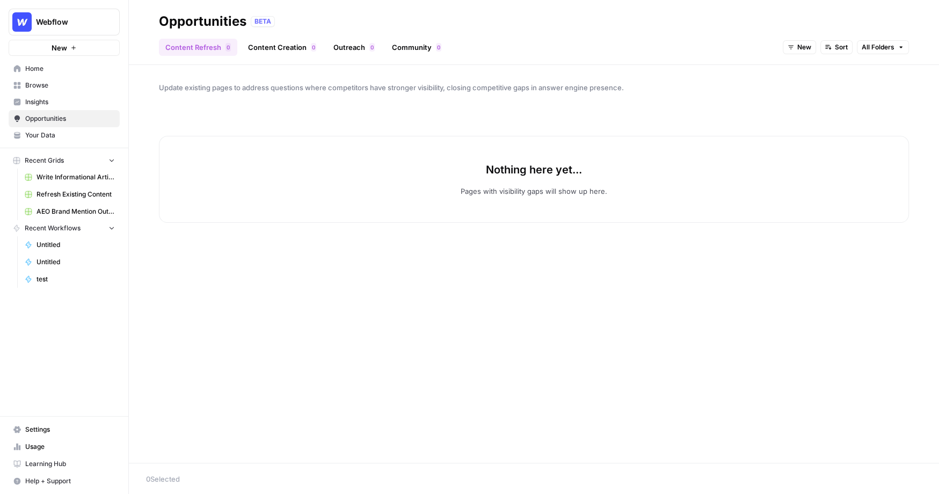
click at [412, 51] on link "Community 0" at bounding box center [417, 47] width 62 height 17
click at [853, 52] on button "New" at bounding box center [855, 47] width 33 height 14
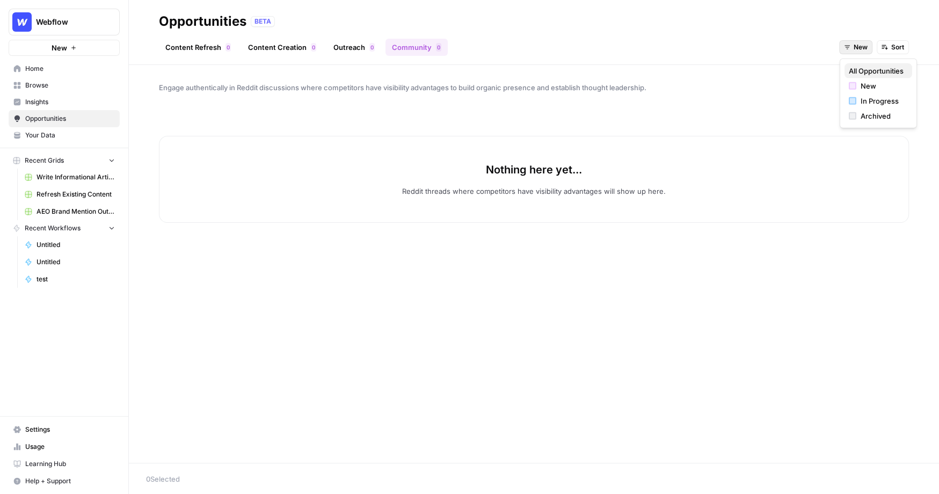
click at [854, 74] on span "All Opportunities" at bounding box center [876, 71] width 55 height 11
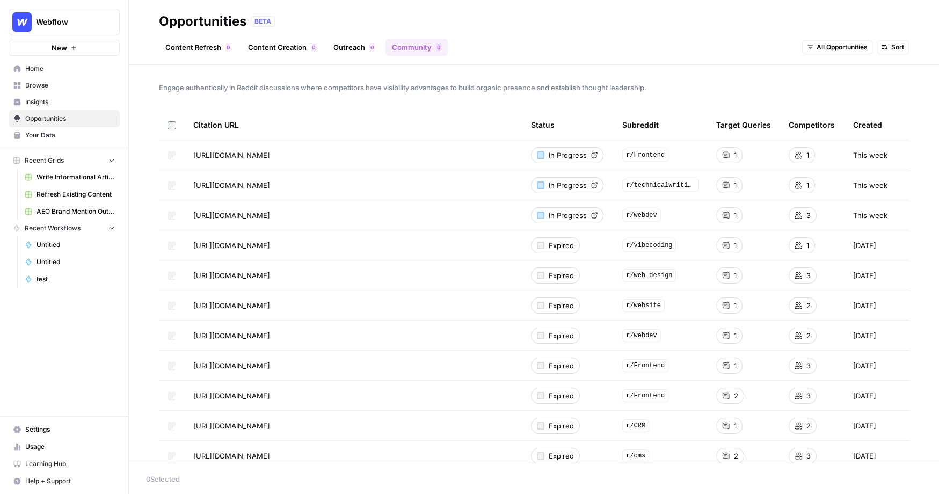
click at [830, 53] on button "All Opportunities" at bounding box center [837, 47] width 70 height 14
click at [892, 48] on span "Sort" at bounding box center [897, 47] width 13 height 10
click at [676, 60] on header "Opportunities BETA Content Refresh 0 Content Creation 0 Outreach 0 Community 0 …" at bounding box center [534, 32] width 810 height 65
click at [68, 103] on span "Insights" at bounding box center [70, 102] width 90 height 10
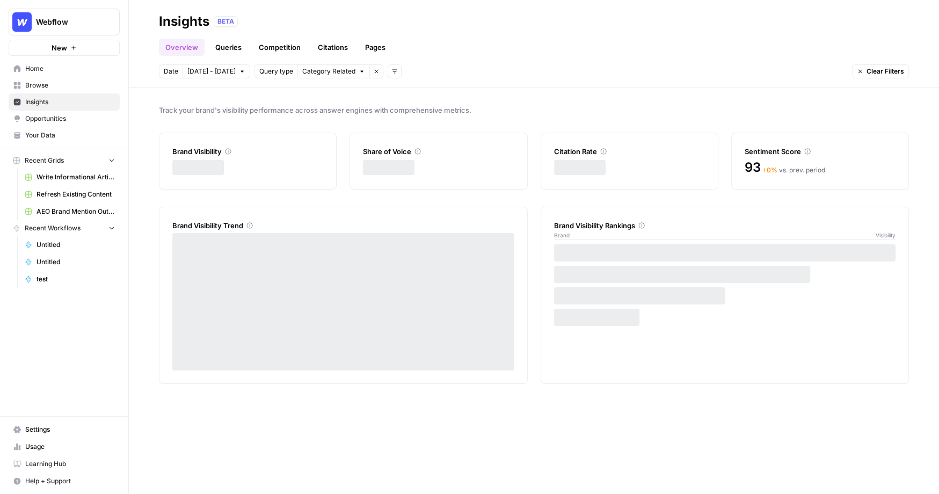
click at [224, 52] on link "Queries" at bounding box center [228, 47] width 39 height 17
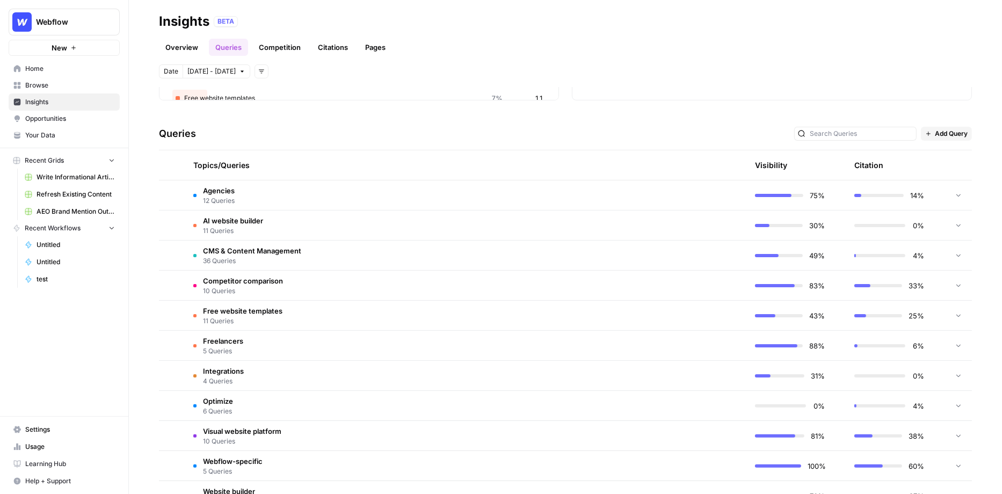
scroll to position [190, 0]
click at [275, 52] on link "Competition" at bounding box center [279, 47] width 55 height 17
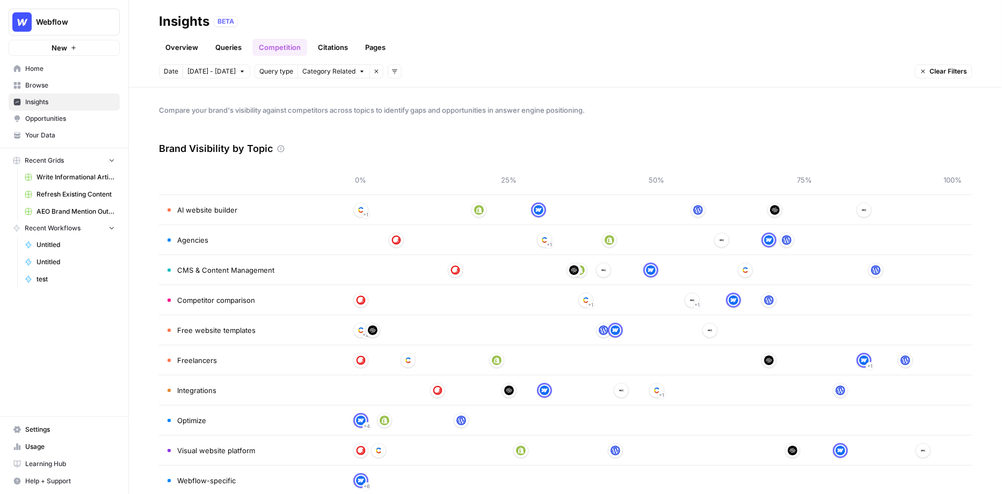
click at [57, 118] on span "Opportunities" at bounding box center [70, 119] width 90 height 10
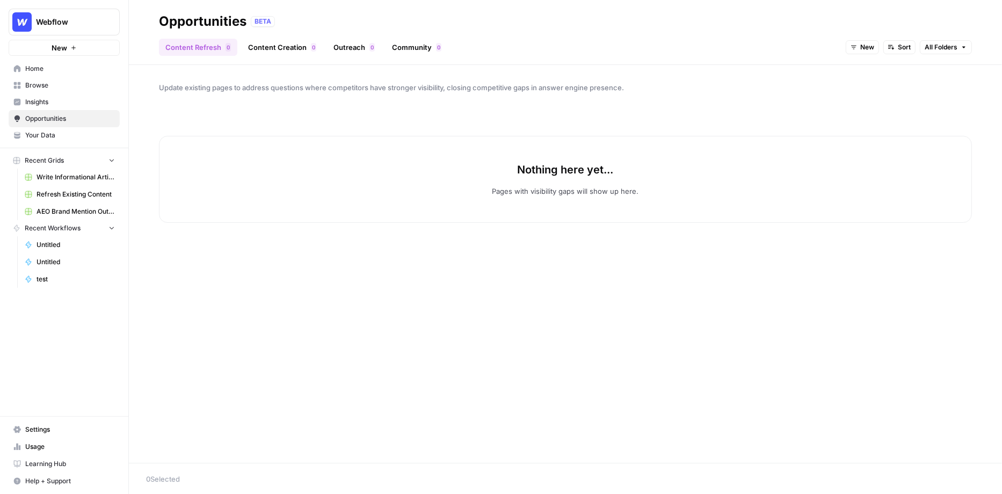
click at [420, 48] on link "Community 0" at bounding box center [417, 47] width 62 height 17
click at [920, 46] on span "New" at bounding box center [924, 47] width 14 height 10
click at [920, 70] on span "All Opportunities" at bounding box center [939, 71] width 55 height 11
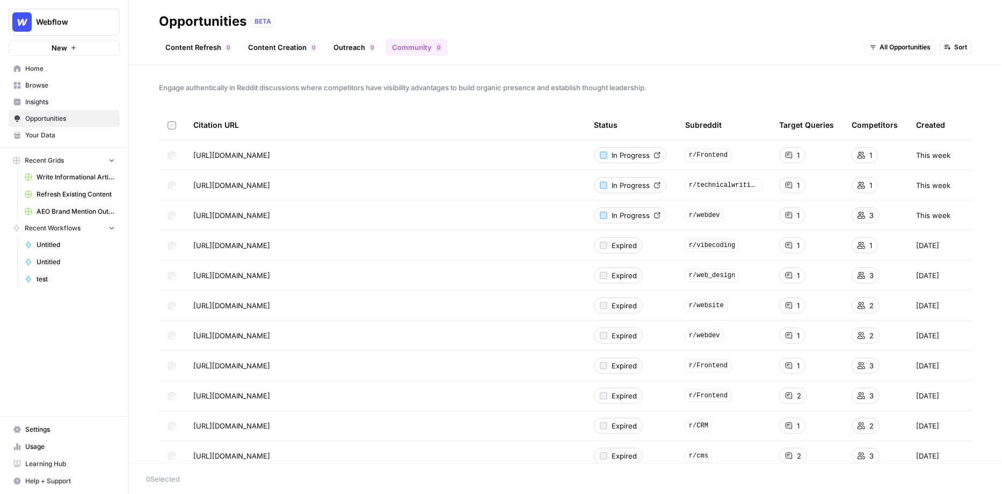
click at [53, 94] on link "Insights" at bounding box center [64, 101] width 111 height 17
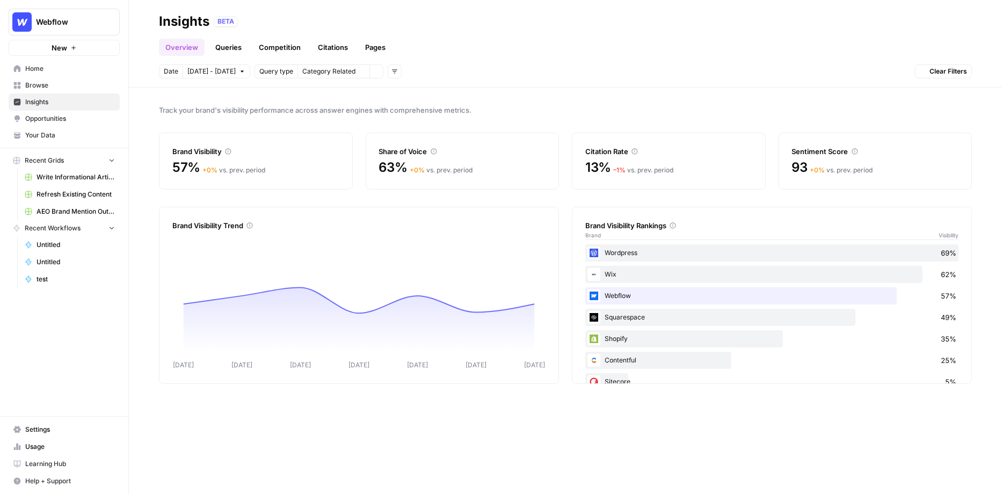
click at [56, 75] on link "Home" at bounding box center [64, 68] width 111 height 17
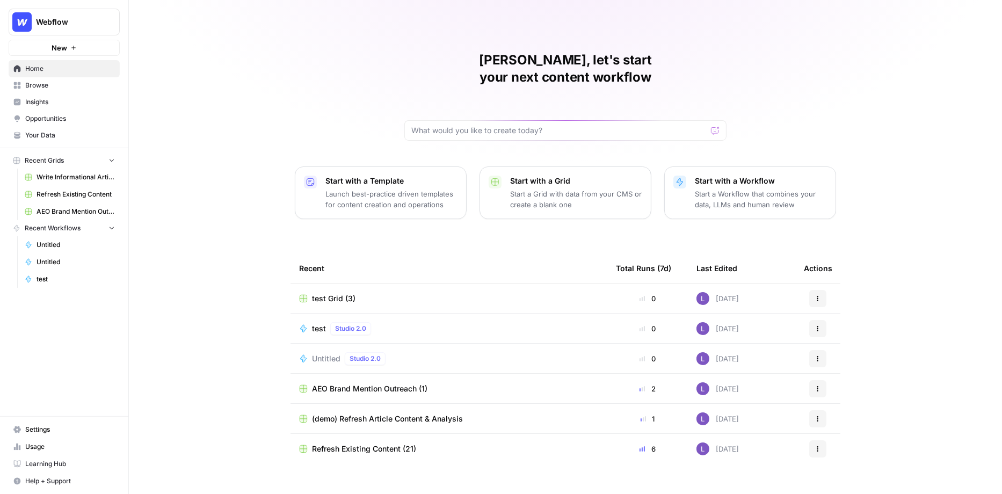
click at [56, 112] on link "Opportunities" at bounding box center [64, 118] width 111 height 17
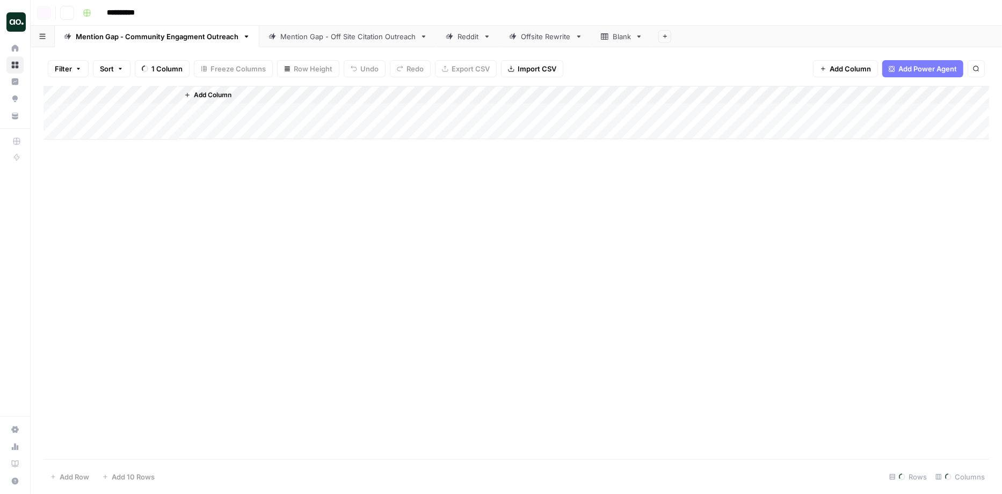
scroll to position [0, 622]
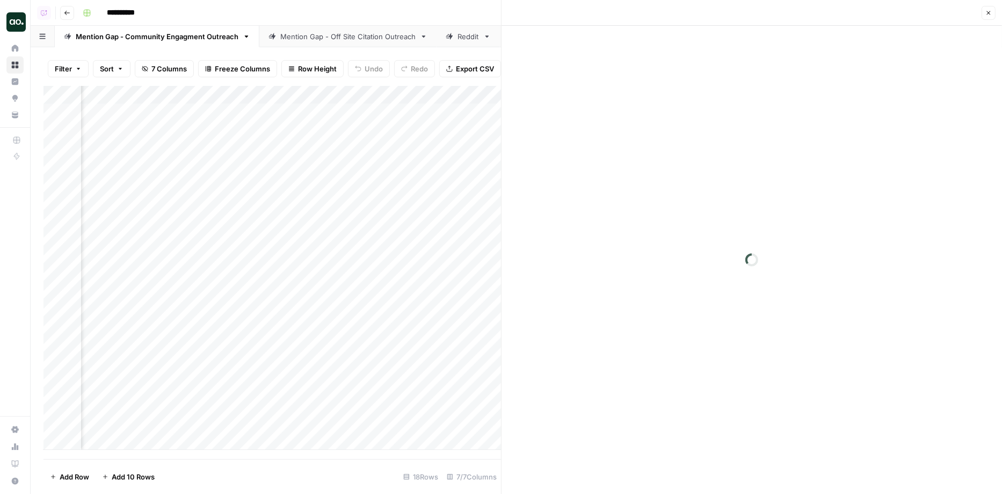
click at [340, 46] on link "Mention Gap - Off Site Citation Outreach" at bounding box center [347, 36] width 177 height 21
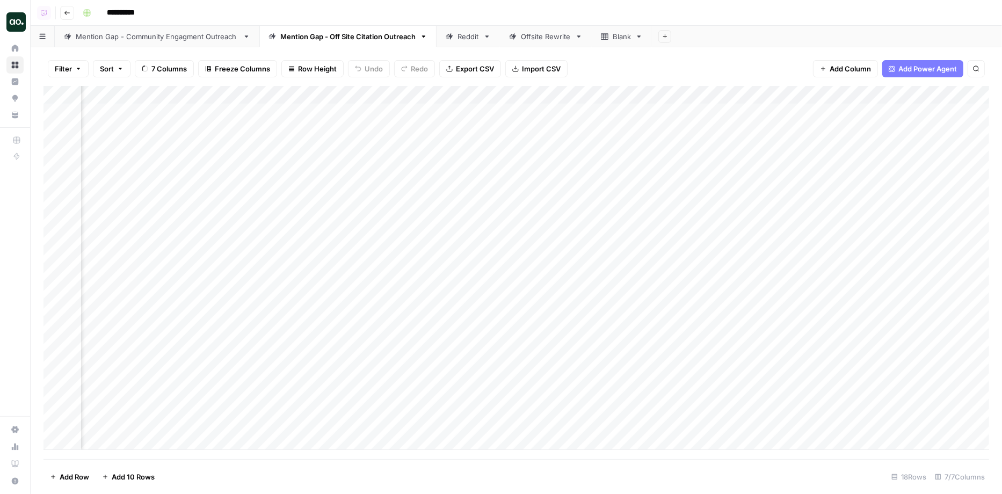
scroll to position [0, 64]
click at [918, 114] on div "Add Column" at bounding box center [516, 268] width 946 height 364
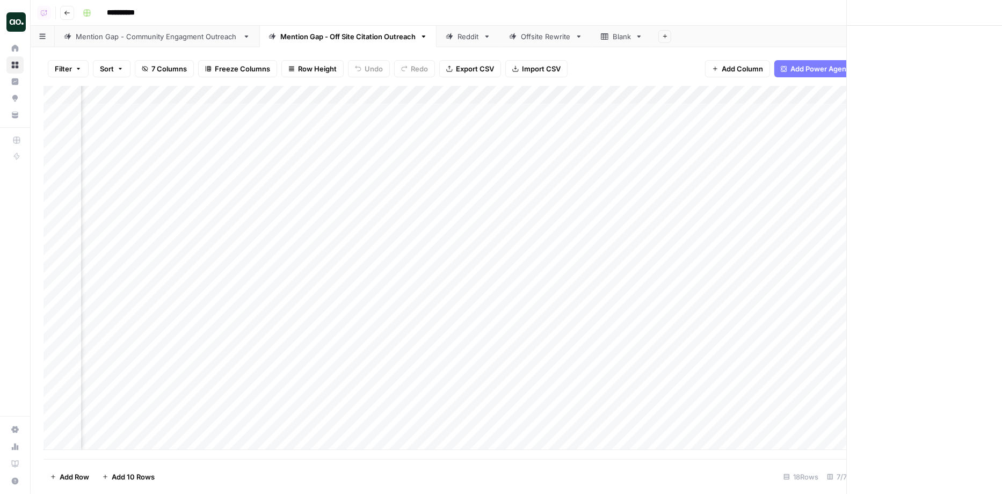
scroll to position [0, 62]
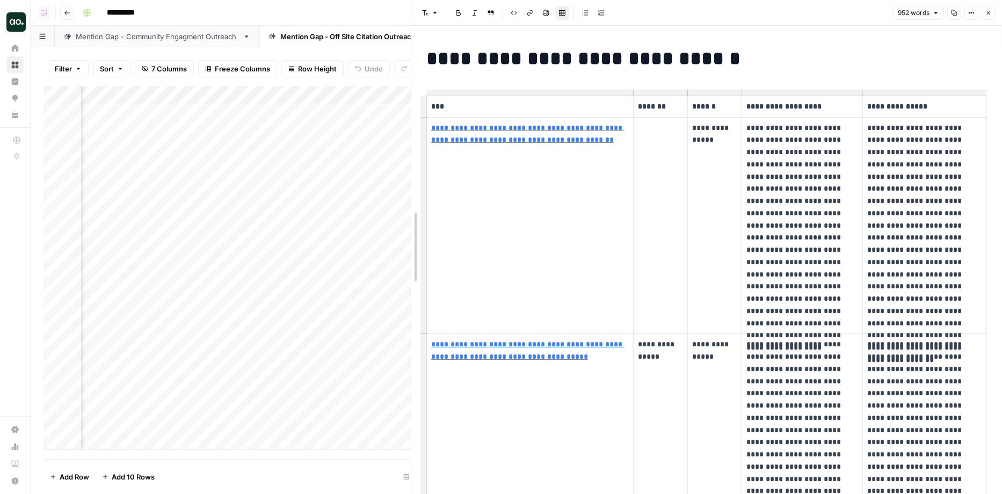
drag, startPoint x: 504, startPoint y: 239, endPoint x: 390, endPoint y: 239, distance: 113.3
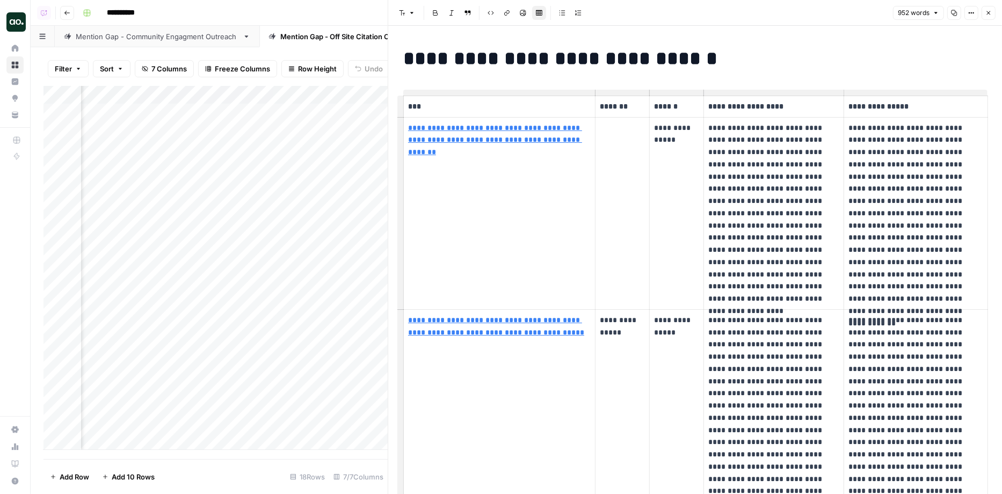
click at [214, 34] on div "Mention Gap - Community Engagment Outreach" at bounding box center [157, 36] width 163 height 11
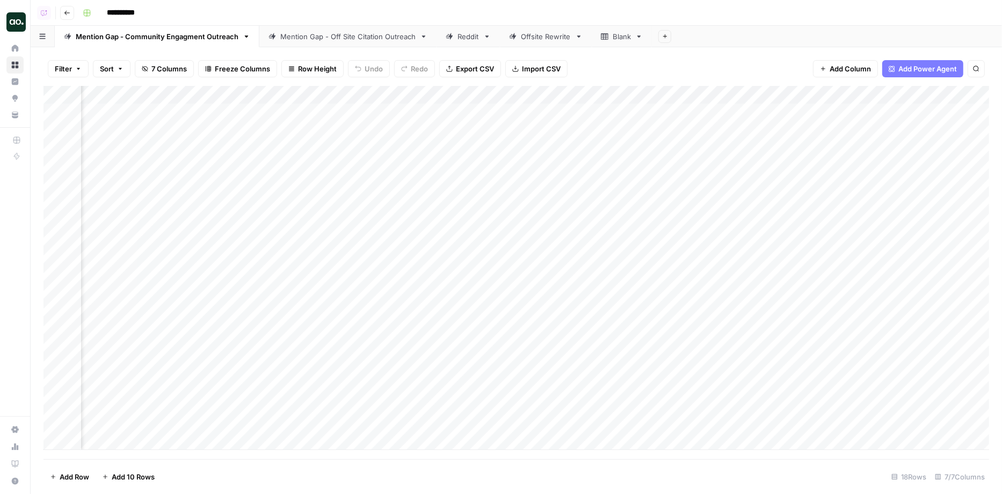
scroll to position [0, 635]
click at [906, 111] on div "Add Column" at bounding box center [516, 268] width 946 height 364
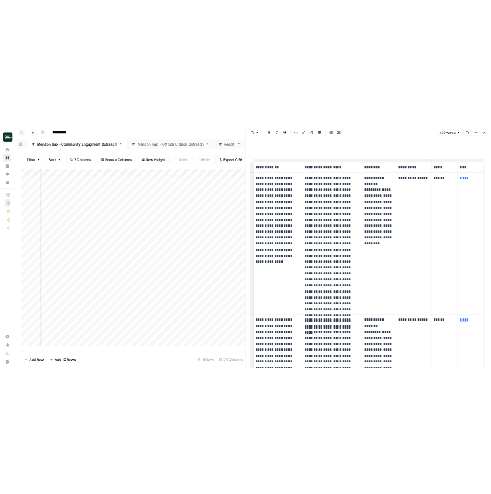
scroll to position [0, 1041]
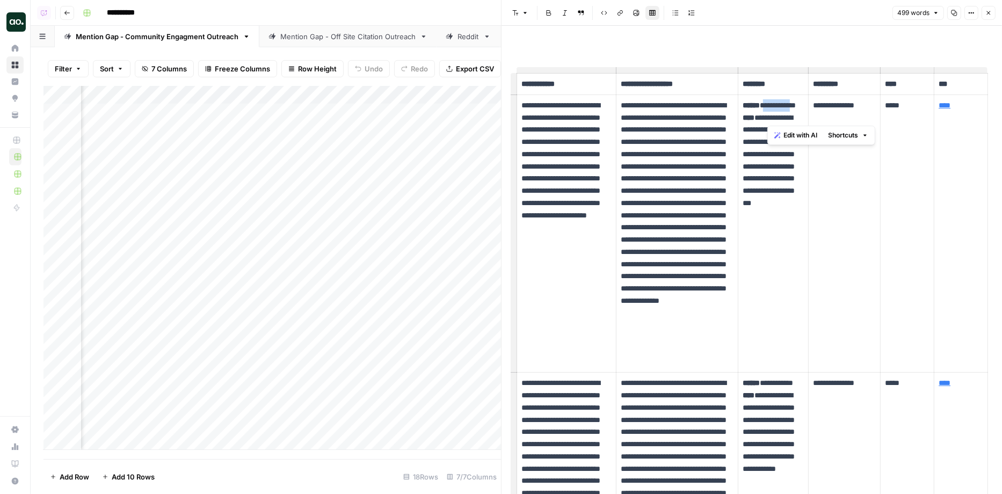
drag, startPoint x: 767, startPoint y: 105, endPoint x: 776, endPoint y: 118, distance: 15.7
click at [777, 118] on p "**********" at bounding box center [773, 178] width 61 height 159
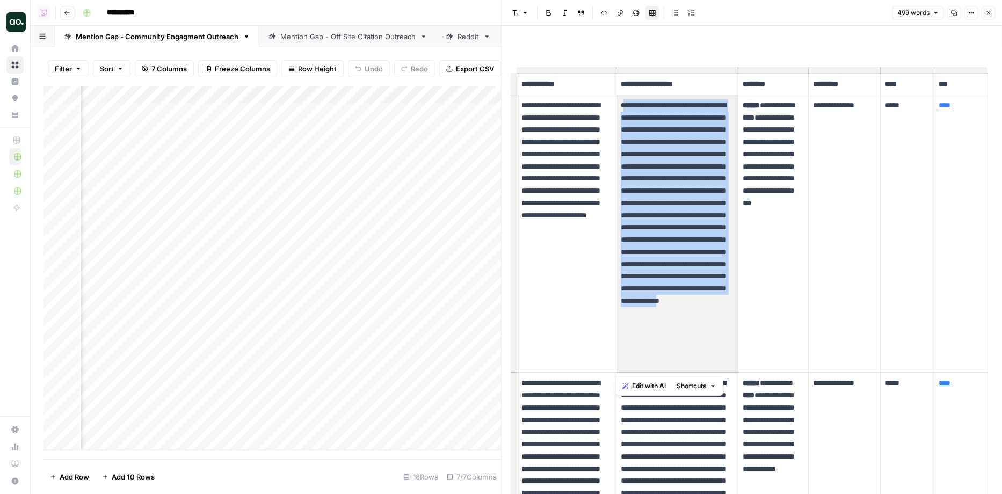
drag, startPoint x: 622, startPoint y: 107, endPoint x: 722, endPoint y: 367, distance: 278.9
click at [722, 367] on p "**********" at bounding box center [677, 233] width 113 height 269
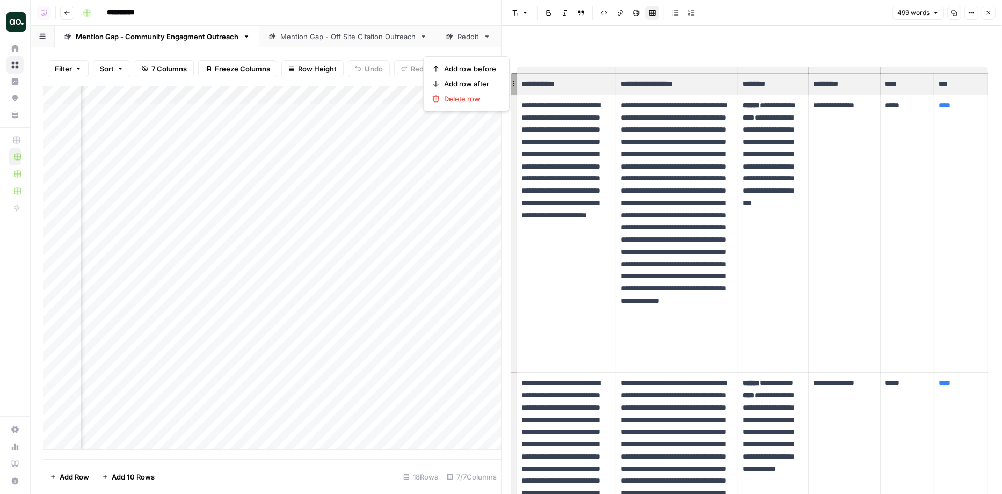
click at [554, 125] on p "**********" at bounding box center [566, 178] width 90 height 159
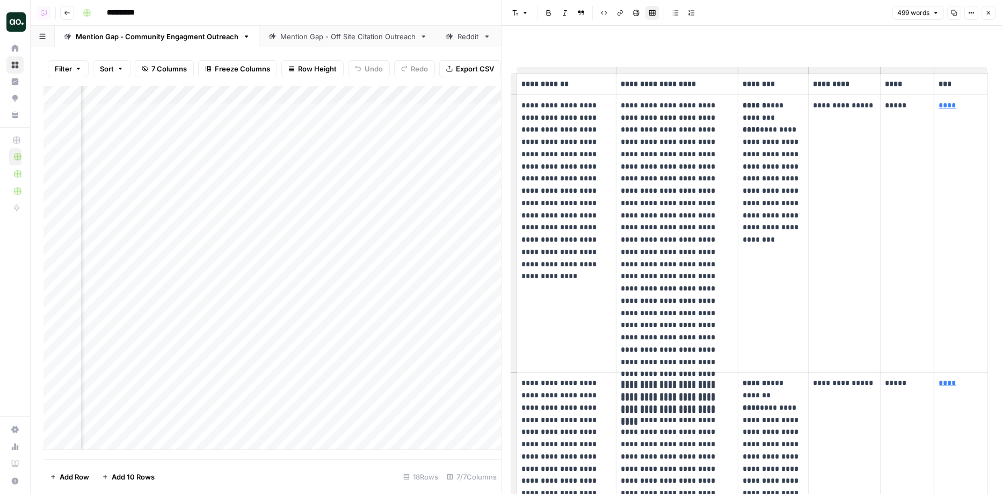
click at [457, 219] on div "Add Column" at bounding box center [272, 268] width 458 height 364
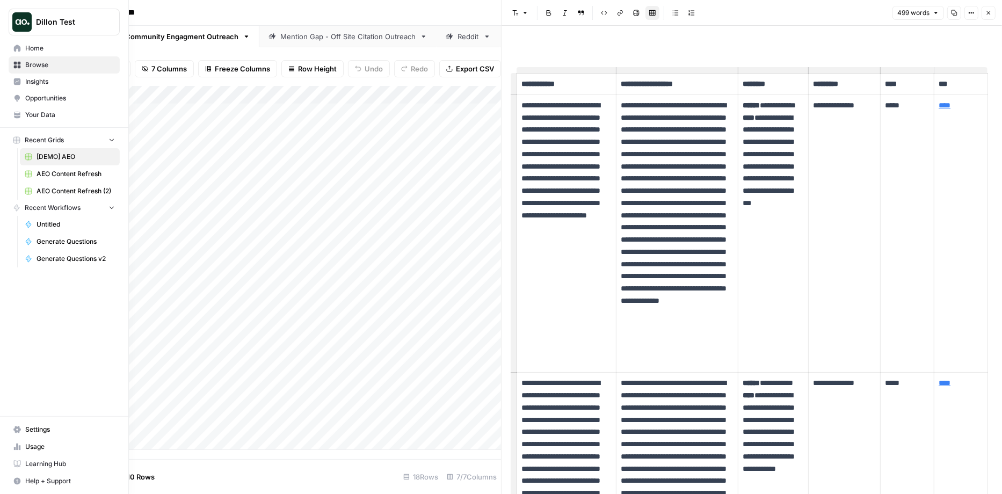
click at [33, 81] on span "Insights" at bounding box center [70, 82] width 90 height 10
